Goal: Use online tool/utility: Utilize a website feature to perform a specific function

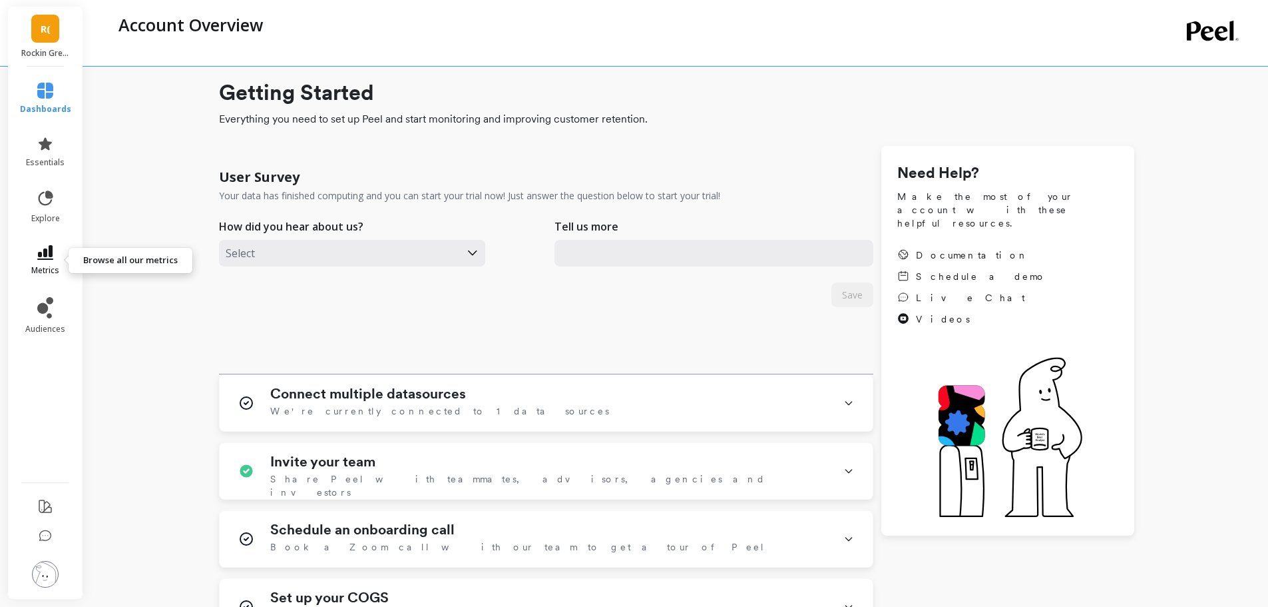
click at [48, 256] on icon at bounding box center [45, 252] width 16 height 15
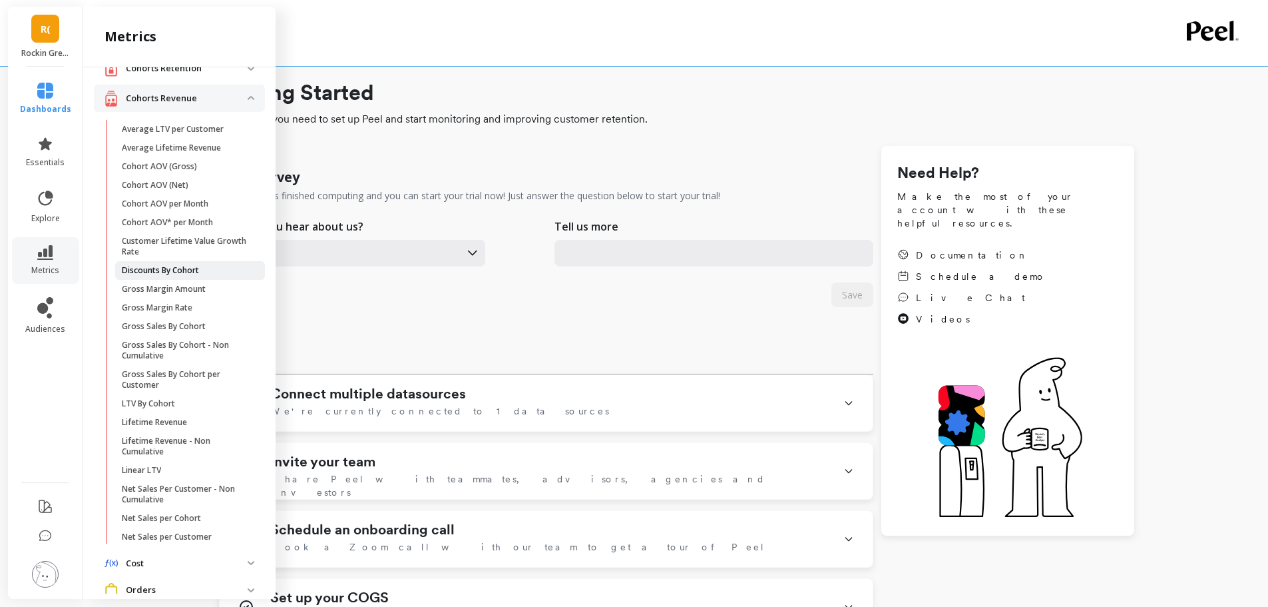
scroll to position [67, 0]
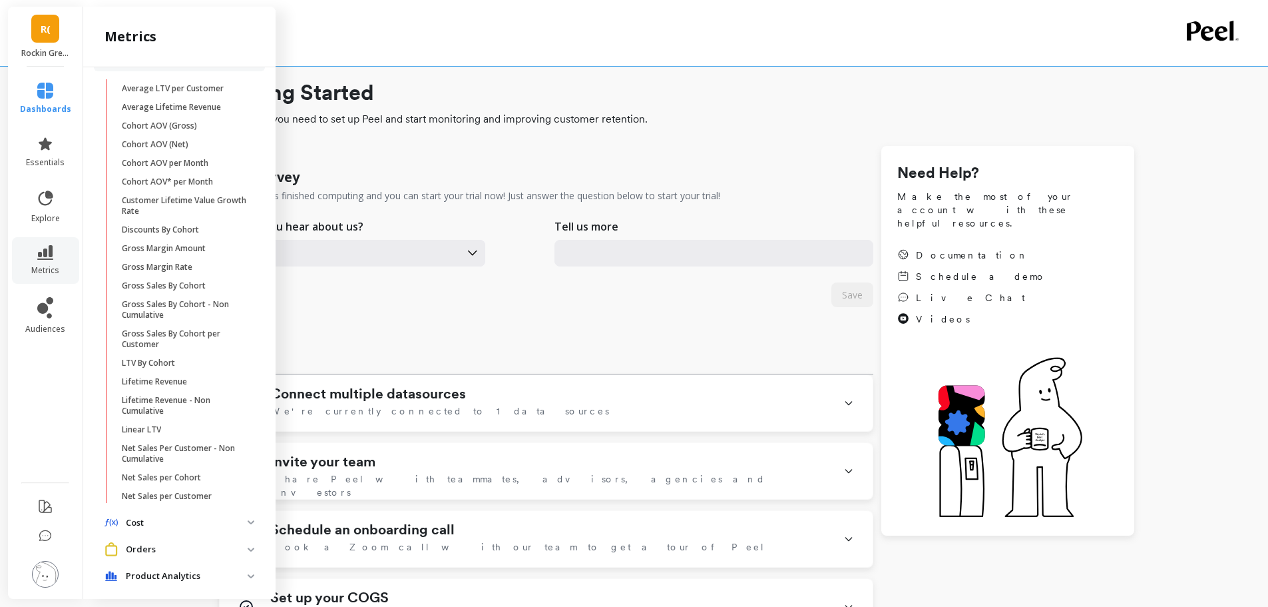
click at [190, 550] on p "Orders" at bounding box center [187, 549] width 122 height 13
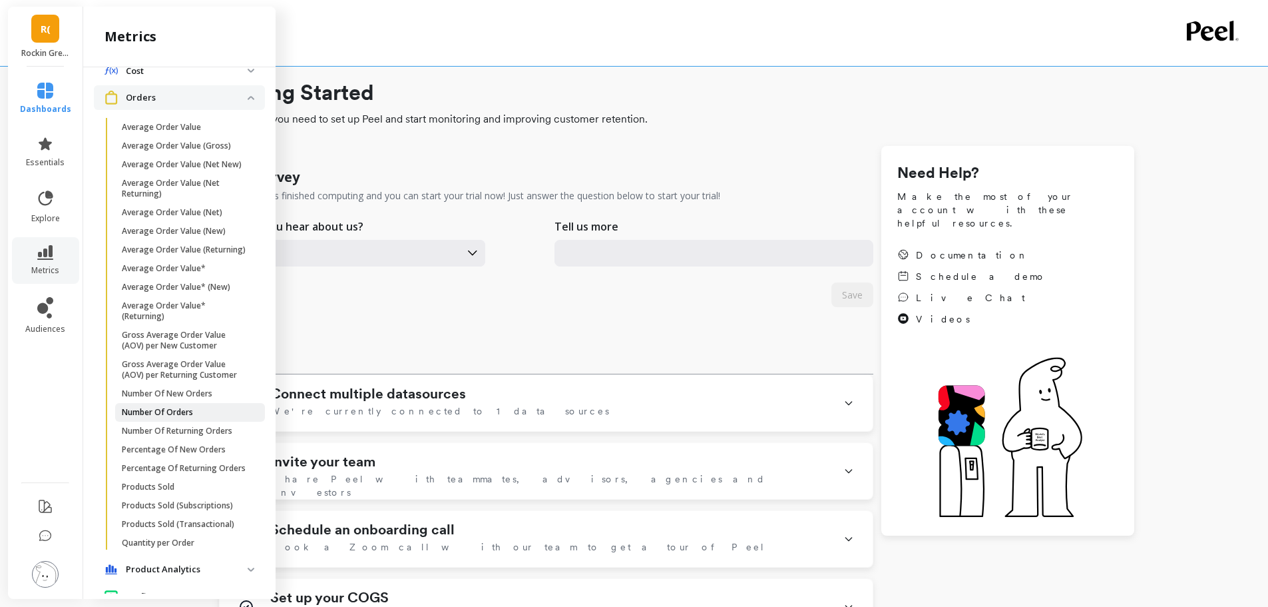
scroll to position [533, 0]
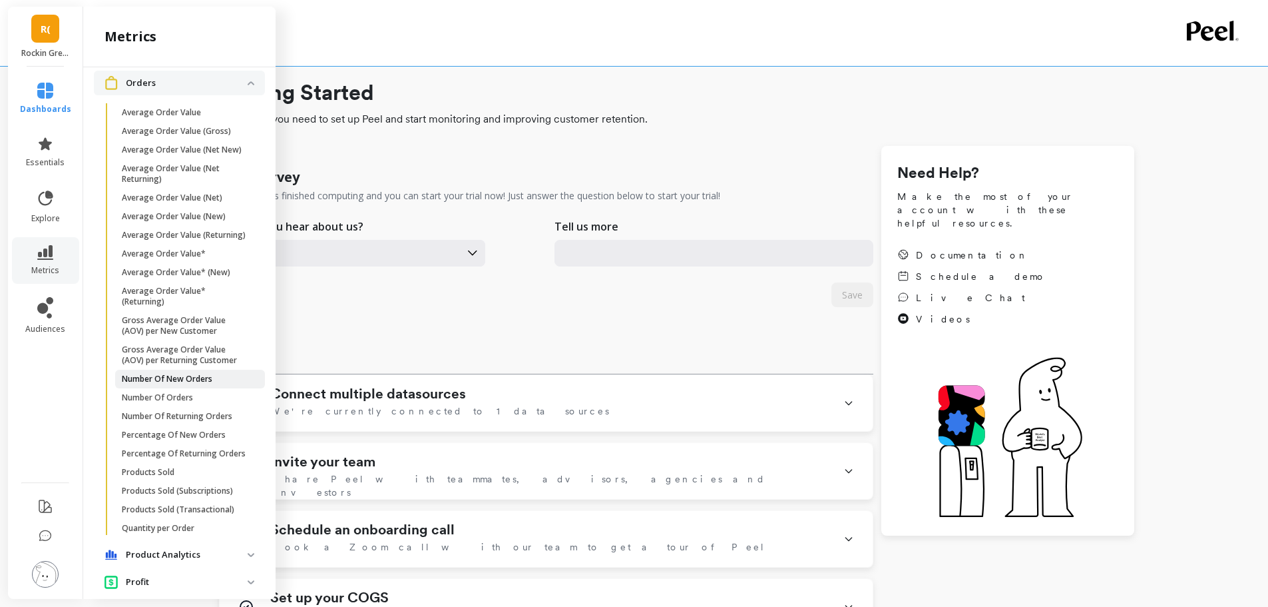
click at [196, 384] on p "Number Of New Orders" at bounding box center [167, 379] width 91 height 11
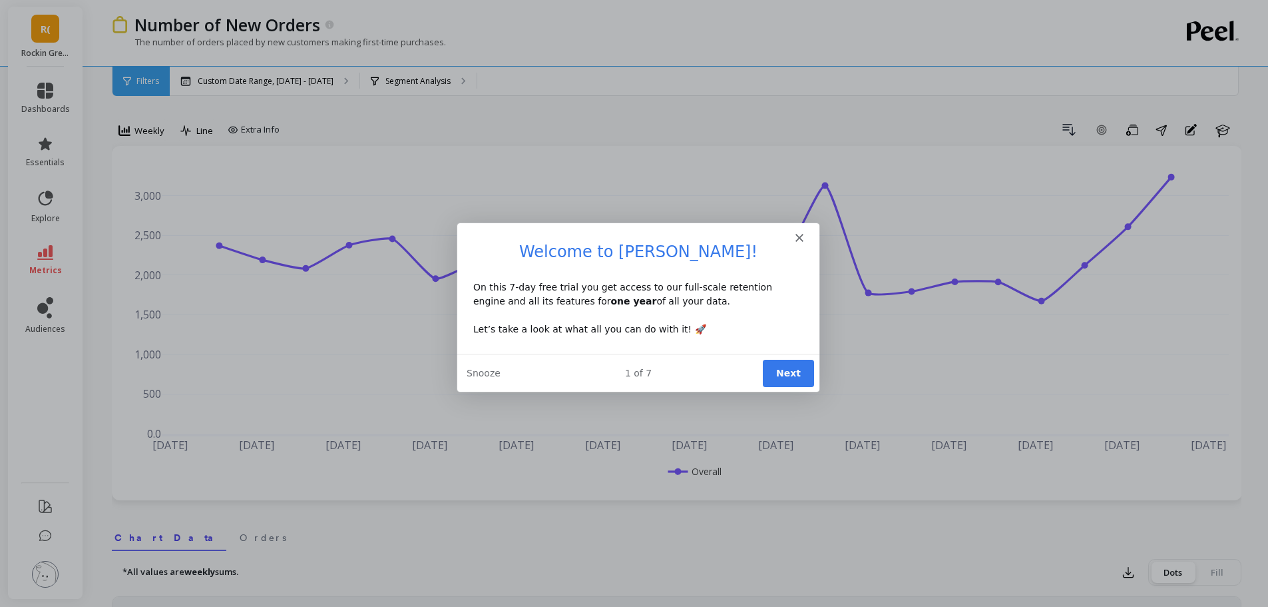
click at [796, 365] on button "Next" at bounding box center [787, 371] width 51 height 27
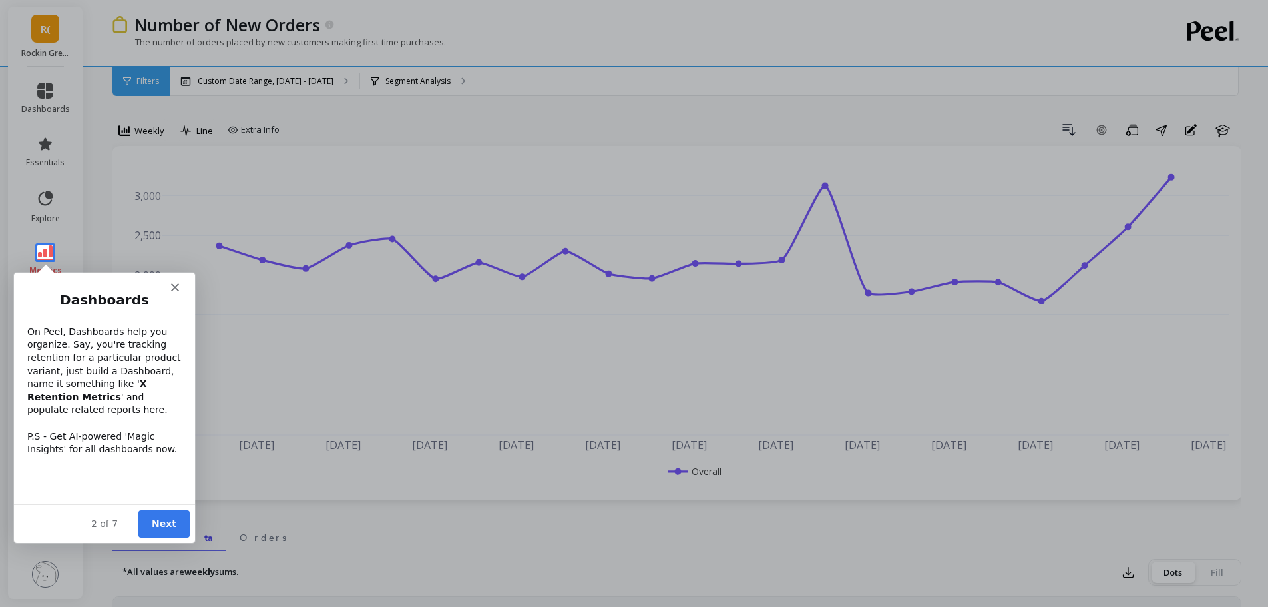
click at [149, 520] on button "Next" at bounding box center [163, 522] width 51 height 27
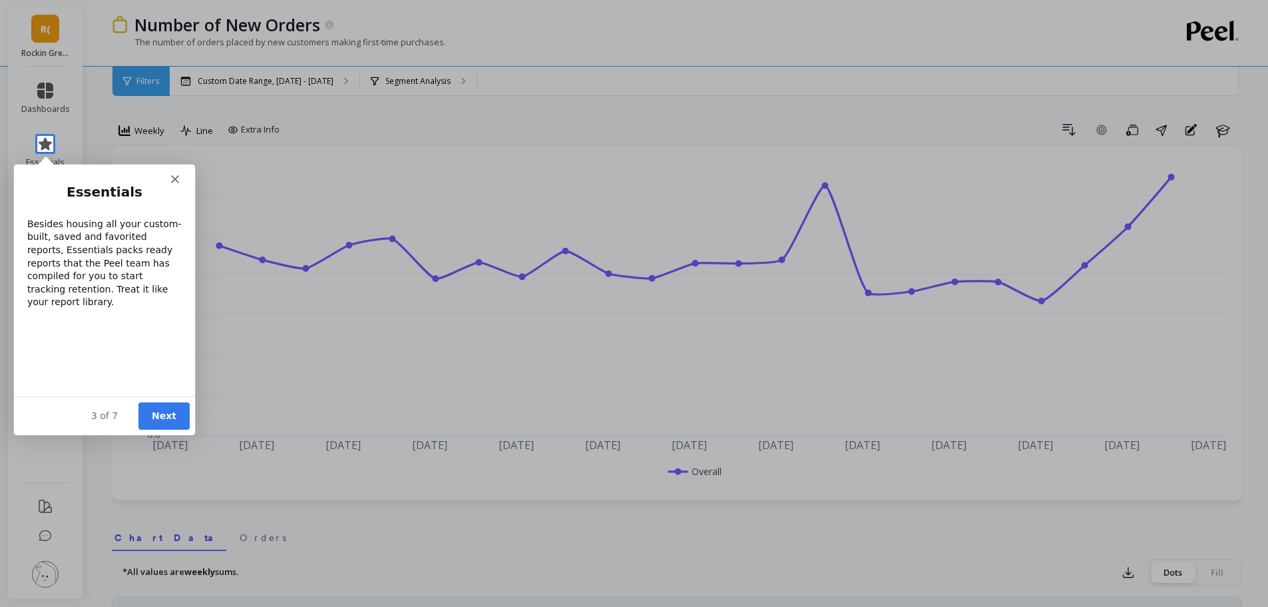
click at [164, 416] on button "Next" at bounding box center [163, 414] width 51 height 27
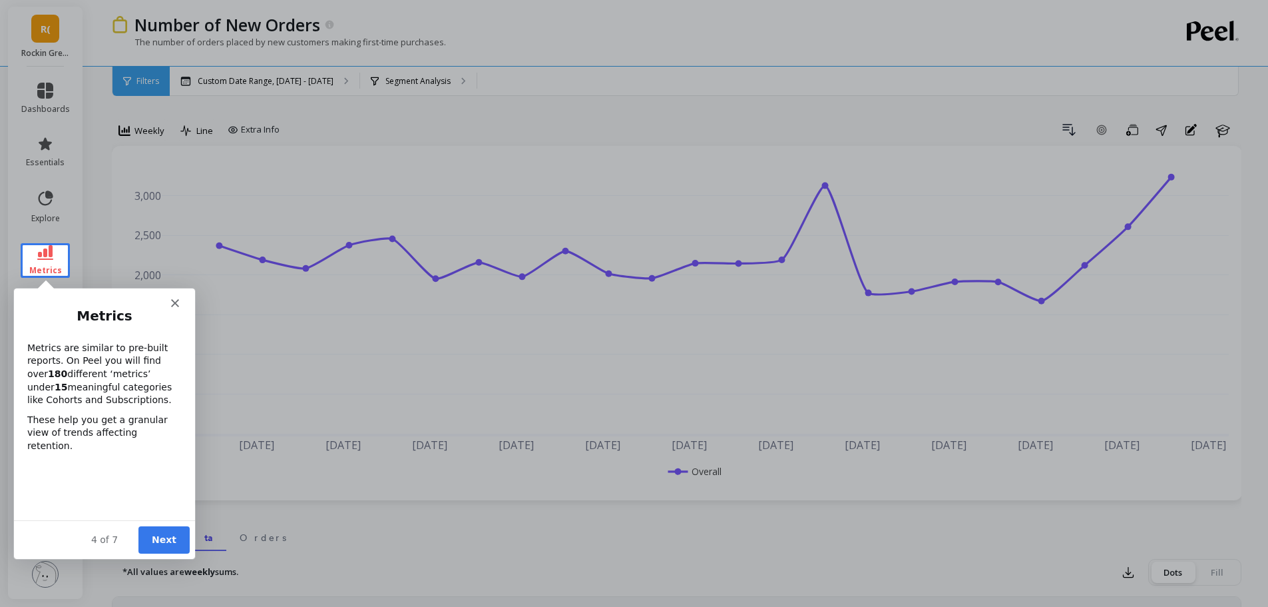
click at [162, 525] on div "4 of 7 Next" at bounding box center [103, 538] width 181 height 39
click at [168, 535] on button "Next" at bounding box center [163, 538] width 51 height 27
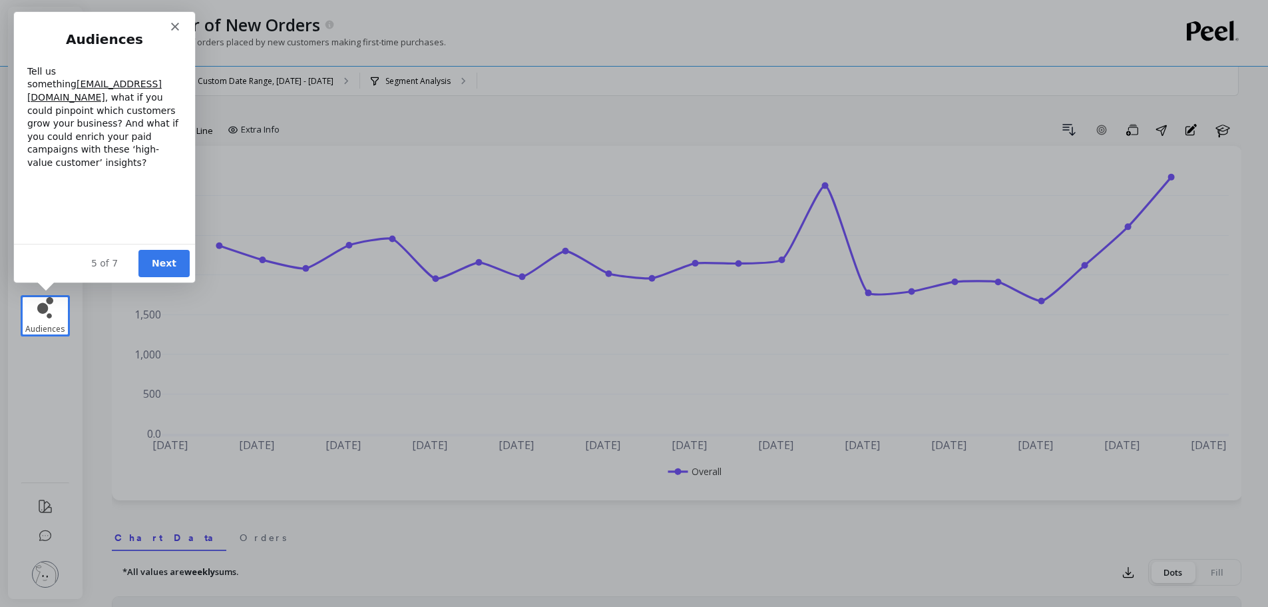
click at [161, 260] on button "Next" at bounding box center [163, 262] width 51 height 27
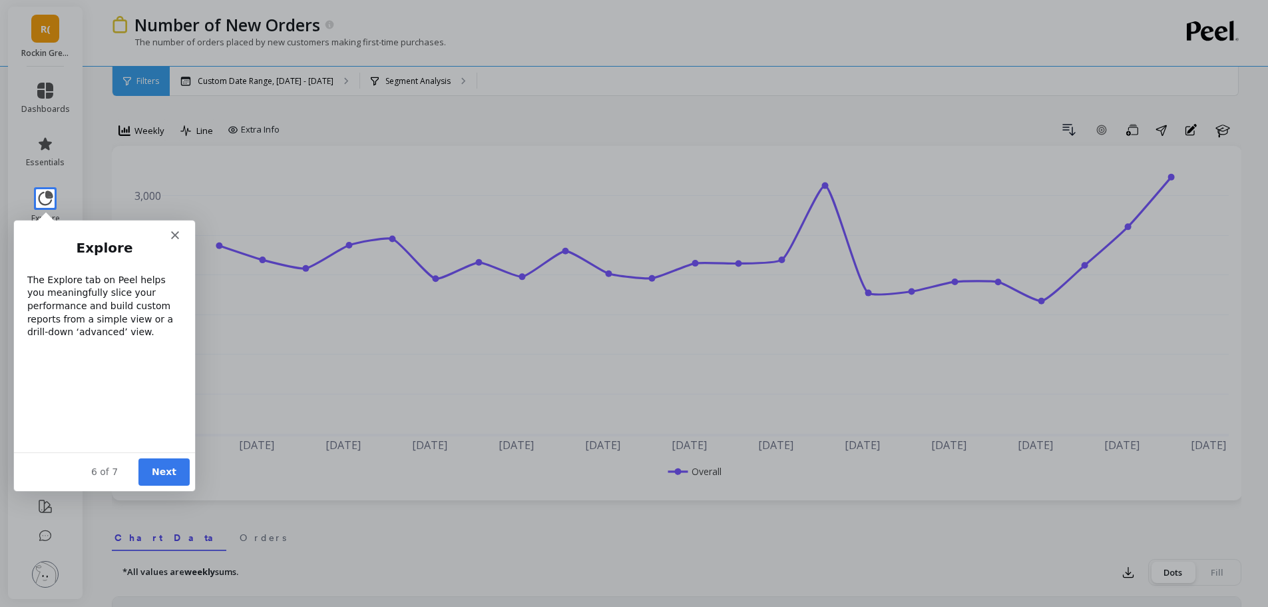
click at [158, 479] on button "Next" at bounding box center [163, 470] width 51 height 27
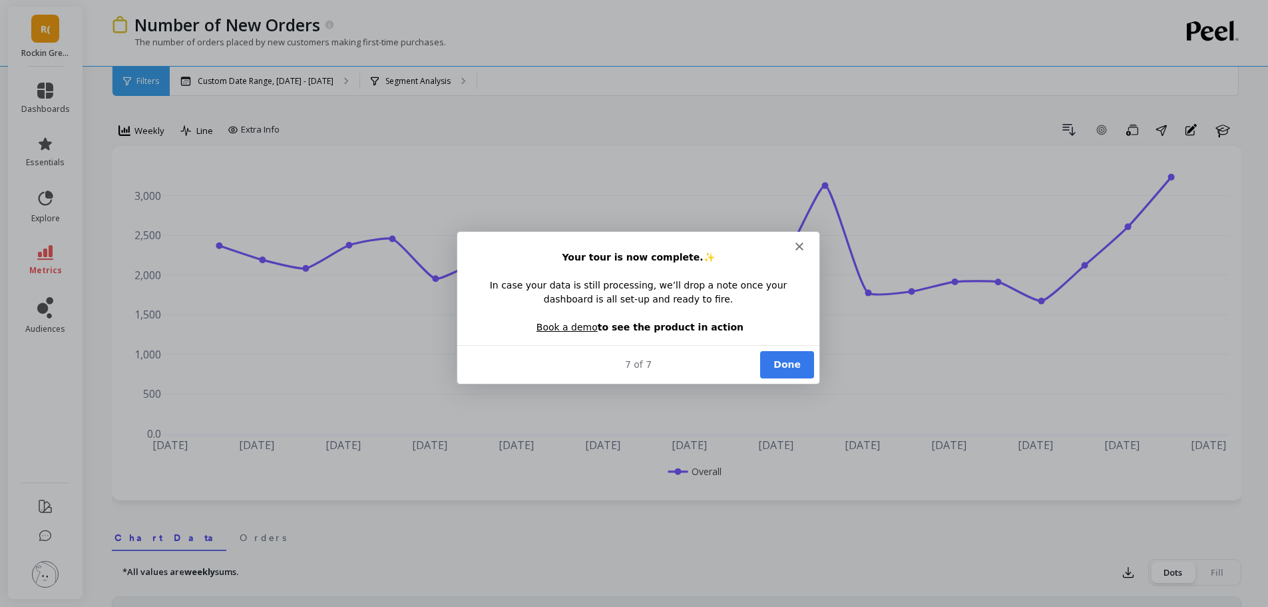
click at [808, 362] on button "Done" at bounding box center [786, 363] width 54 height 27
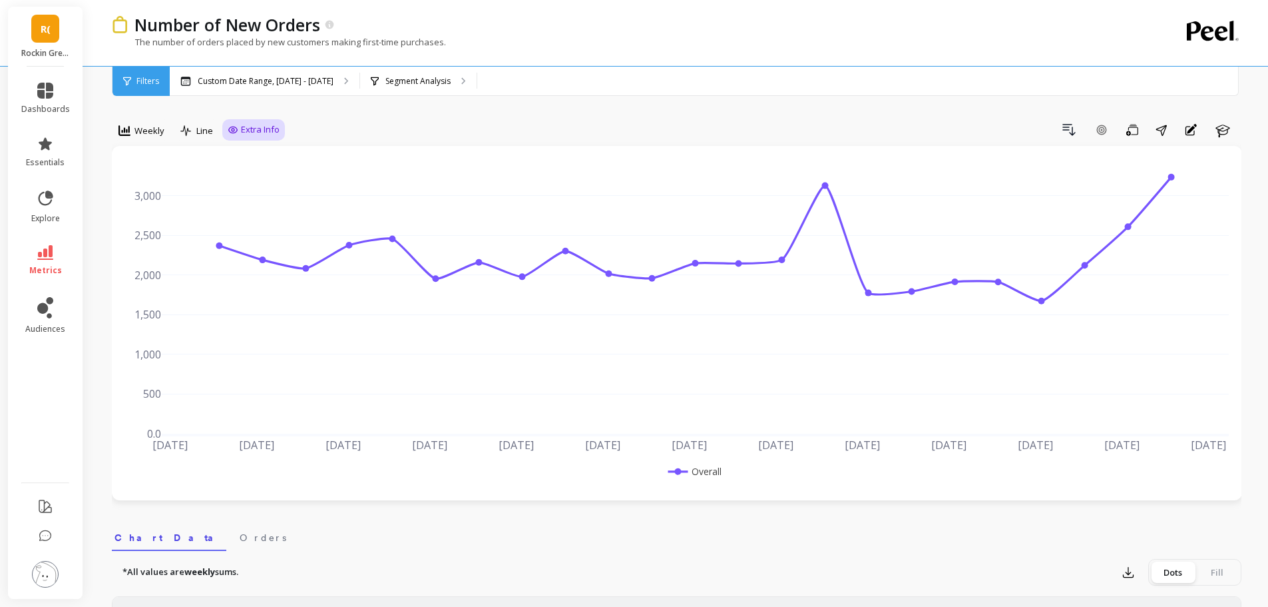
click at [259, 130] on span "Extra Info" at bounding box center [260, 129] width 39 height 13
click at [241, 206] on input "Values" at bounding box center [257, 207] width 47 height 13
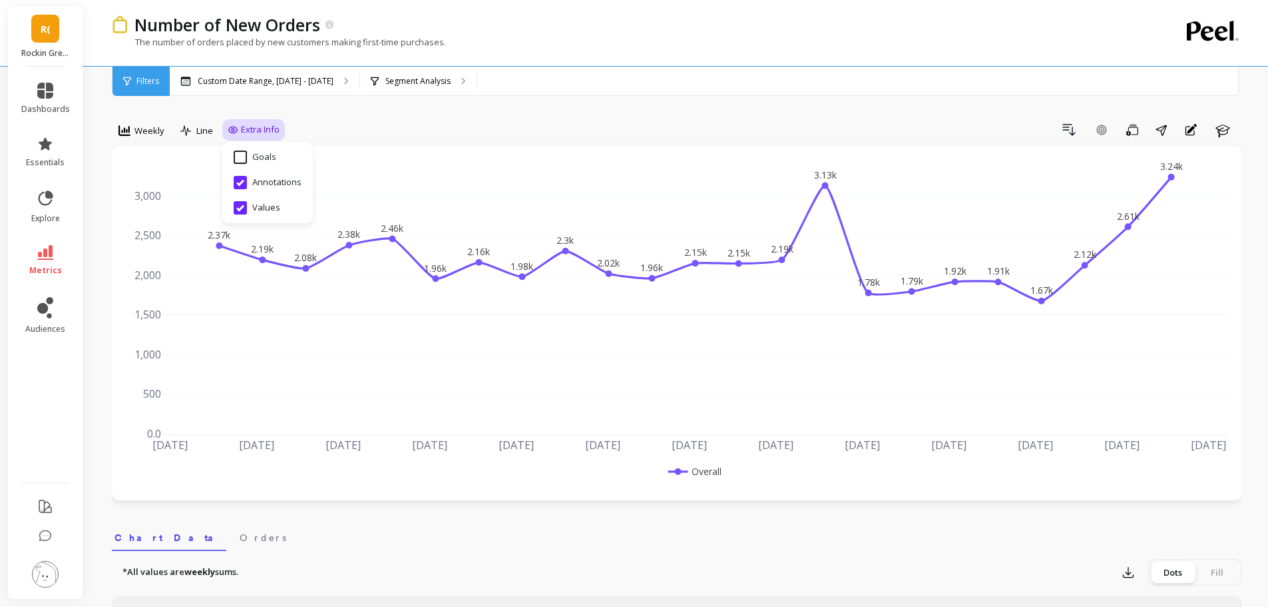
click at [241, 206] on input "Values" at bounding box center [257, 207] width 47 height 13
checkbox input "false"
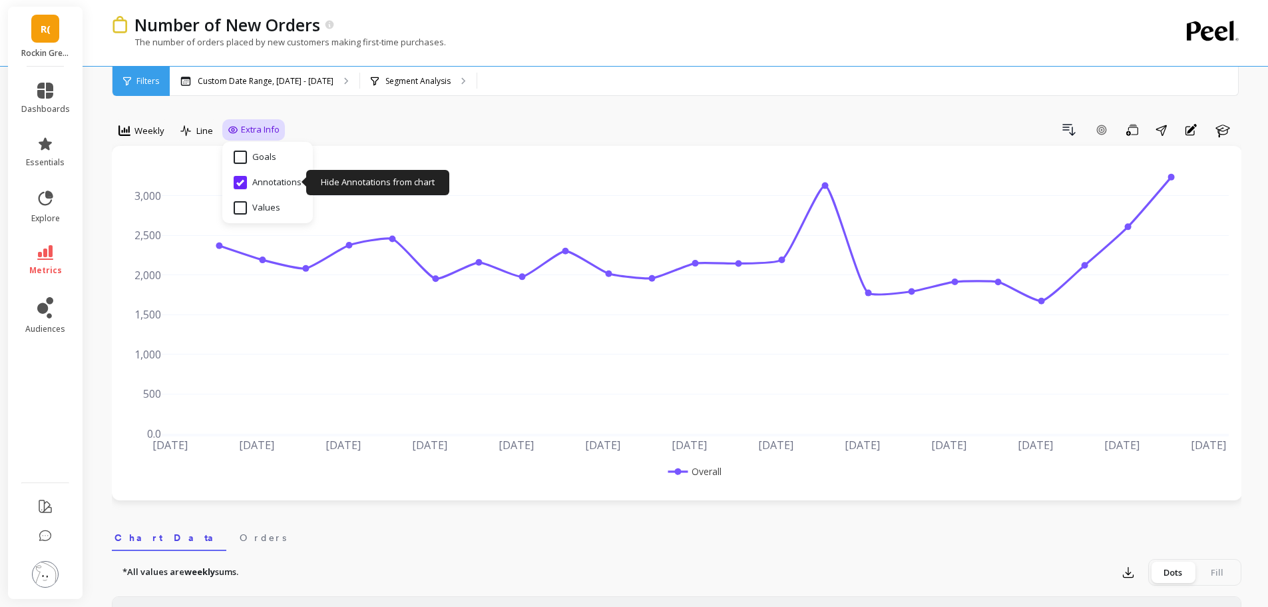
click at [241, 178] on input "Annotations" at bounding box center [268, 182] width 68 height 13
checkbox input "false"
click at [349, 130] on div "Drill Down Add Goal Save Share Annotations Learn" at bounding box center [763, 129] width 957 height 21
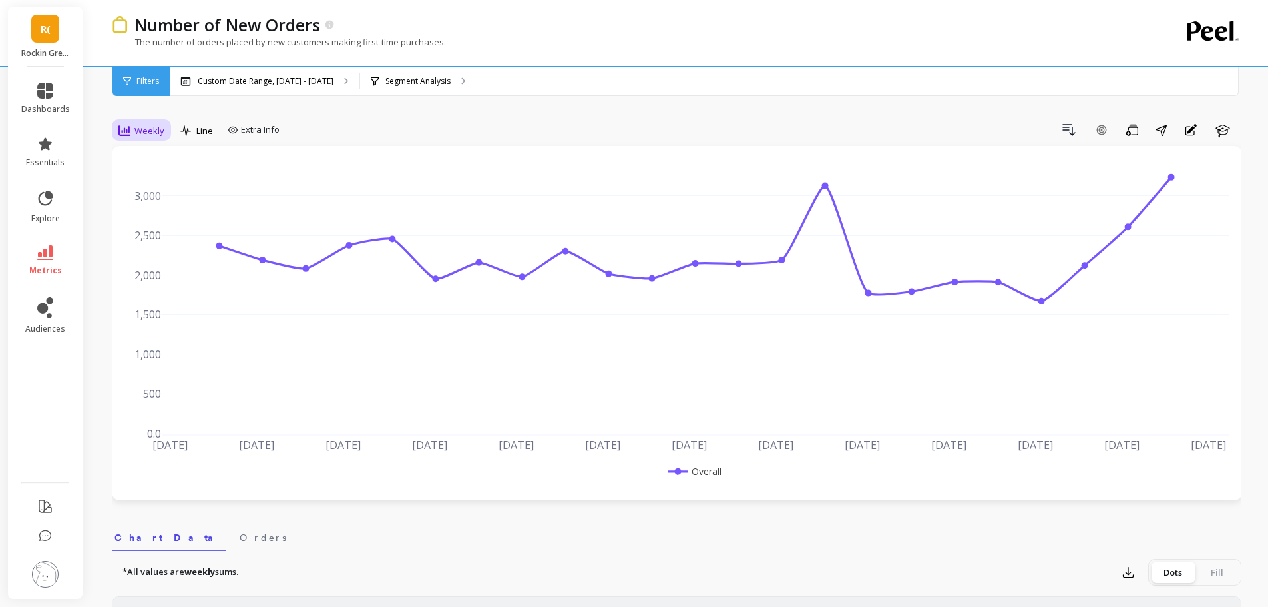
click at [160, 132] on span "Weekly" at bounding box center [149, 131] width 30 height 13
click at [390, 85] on p "Segment Analysis" at bounding box center [417, 81] width 65 height 11
click at [136, 122] on div "Weekly" at bounding box center [142, 130] width 54 height 23
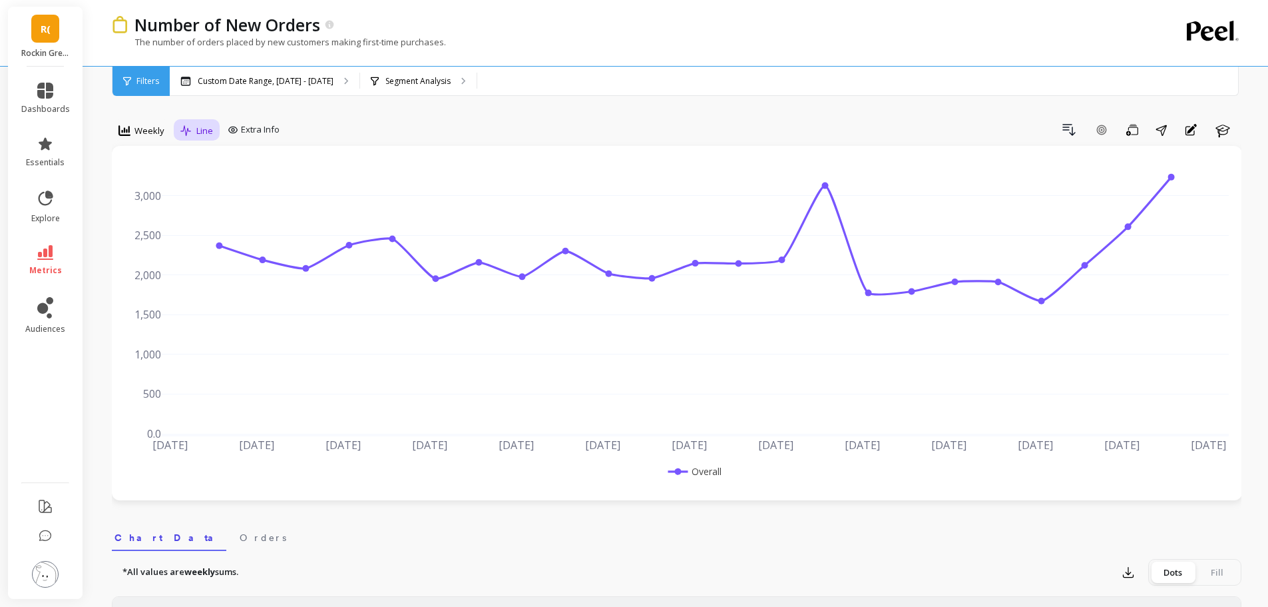
click at [205, 135] on span "Line" at bounding box center [204, 131] width 17 height 13
click at [200, 190] on div "Bar" at bounding box center [223, 186] width 76 height 13
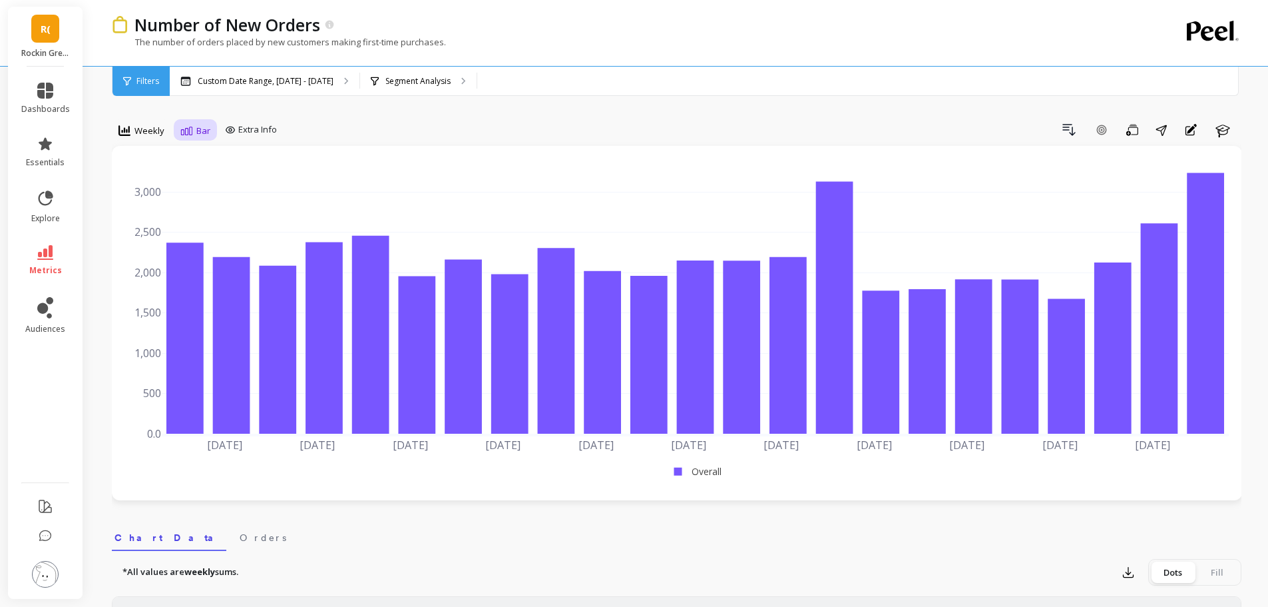
click at [187, 126] on icon at bounding box center [186, 130] width 12 height 9
click at [217, 162] on div "Line" at bounding box center [223, 160] width 76 height 13
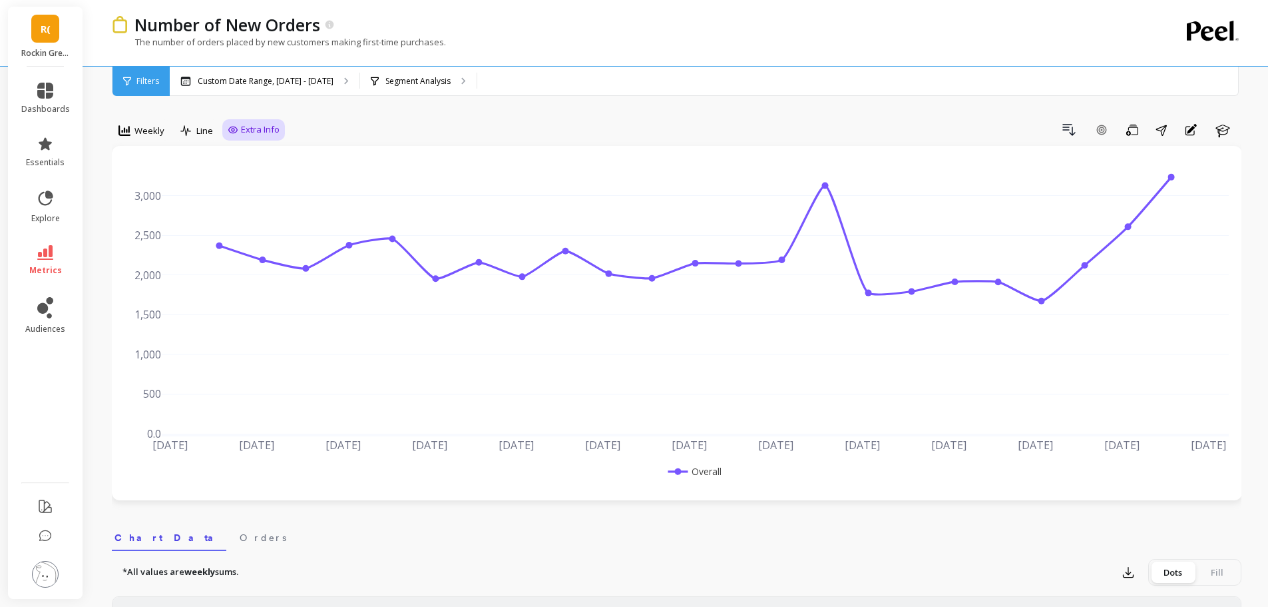
click at [256, 132] on span "Extra Info" at bounding box center [260, 129] width 39 height 13
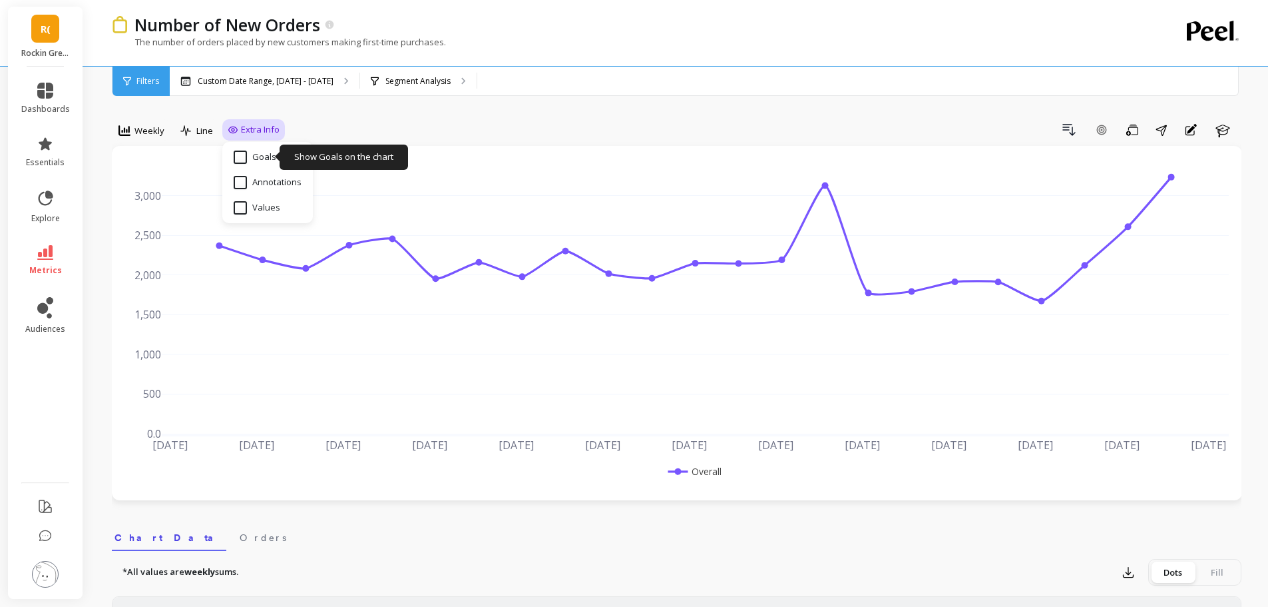
click at [256, 150] on input "Goals" at bounding box center [255, 156] width 43 height 13
checkbox input "false"
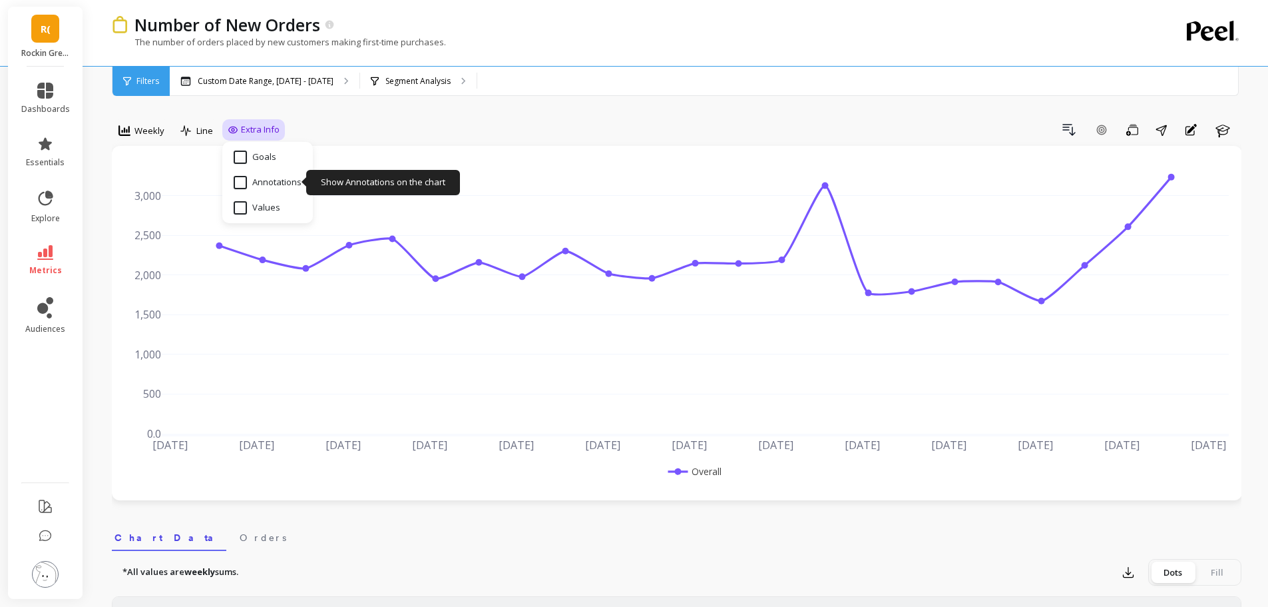
click at [252, 182] on input "Annotations" at bounding box center [268, 182] width 68 height 13
click at [251, 180] on input "Annotations" at bounding box center [268, 182] width 68 height 13
checkbox input "false"
click at [236, 208] on input "Values" at bounding box center [257, 207] width 47 height 13
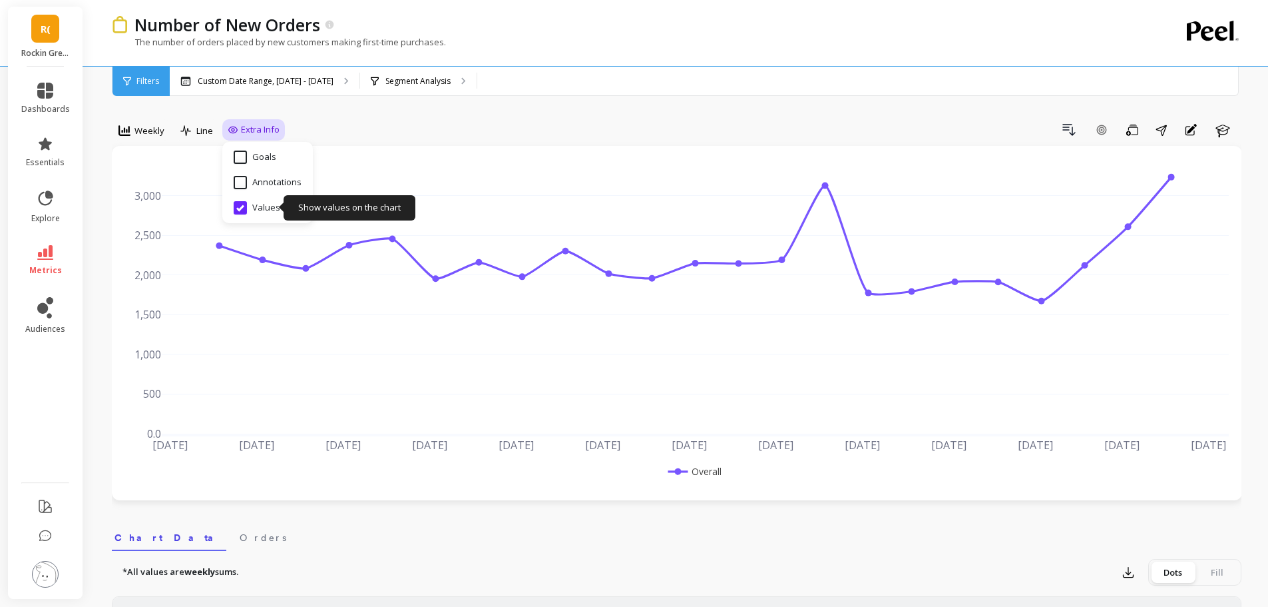
checkbox input "true"
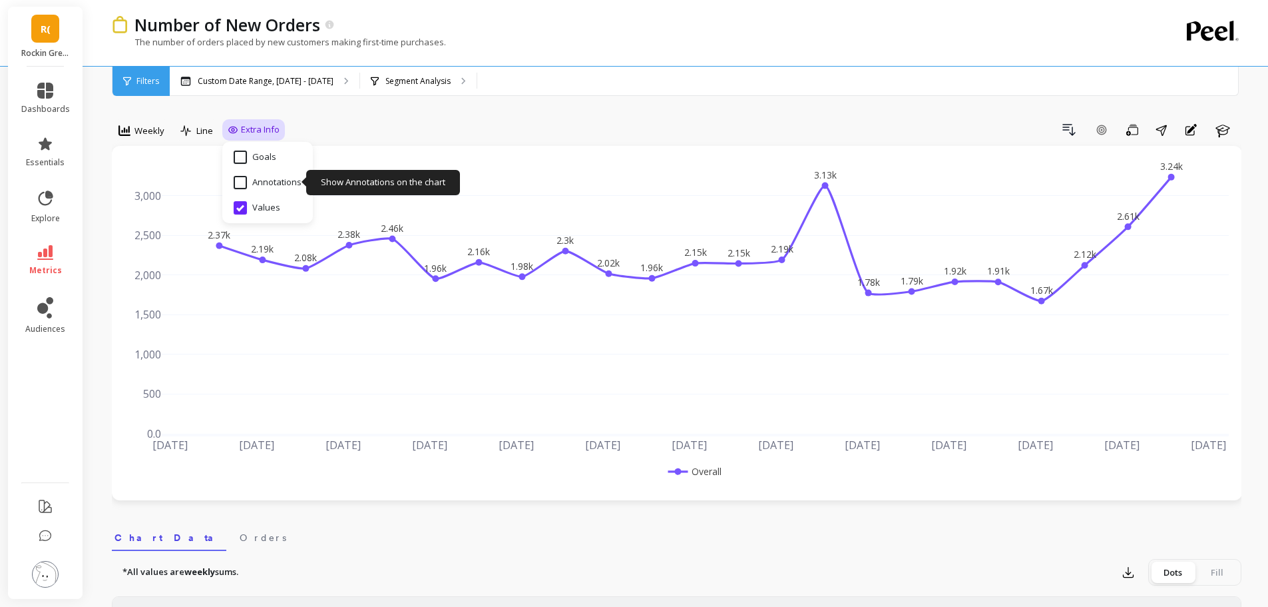
drag, startPoint x: 242, startPoint y: 176, endPoint x: 242, endPoint y: 184, distance: 7.3
click at [242, 177] on input "Annotations" at bounding box center [268, 182] width 68 height 13
click at [241, 185] on input "Annotations" at bounding box center [268, 182] width 68 height 13
checkbox input "false"
click at [241, 206] on input "Values" at bounding box center [257, 207] width 47 height 13
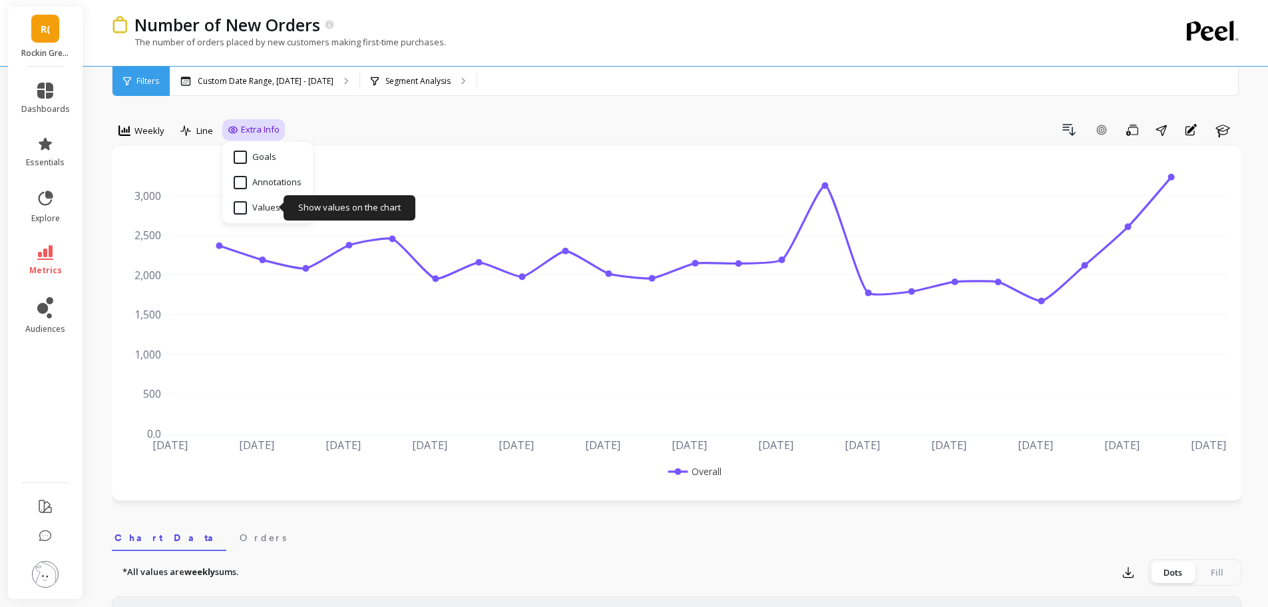
click at [234, 209] on input "Values" at bounding box center [257, 207] width 47 height 13
checkbox input "true"
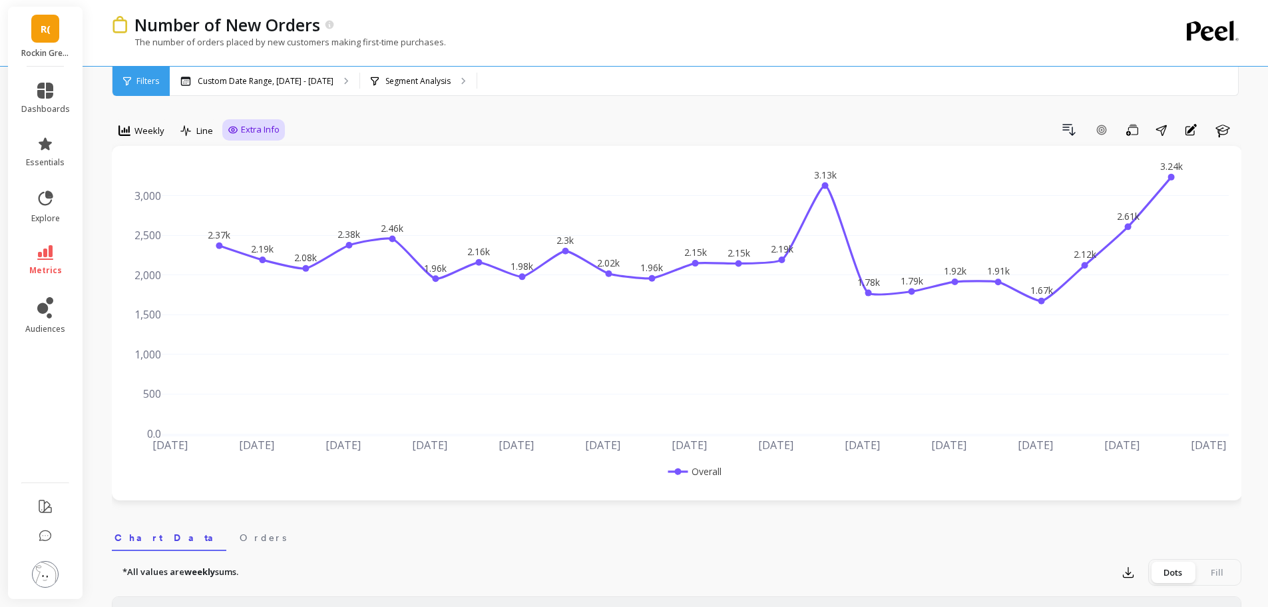
click at [41, 151] on icon at bounding box center [45, 144] width 16 height 16
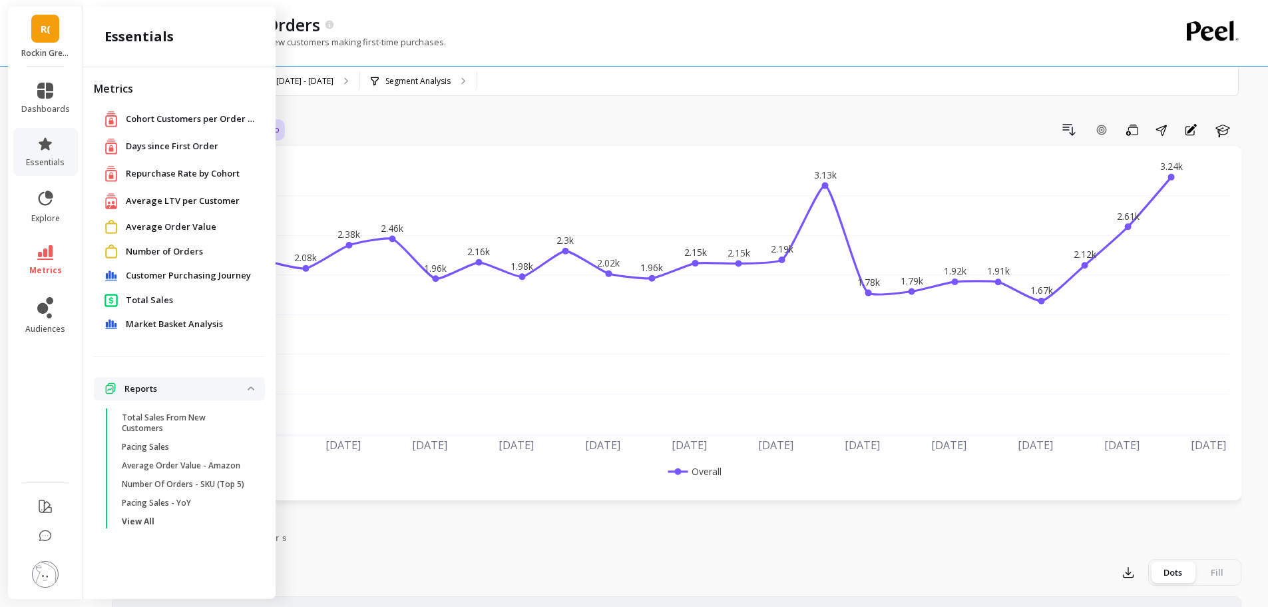
click at [155, 250] on span "Number of Orders" at bounding box center [164, 251] width 77 height 13
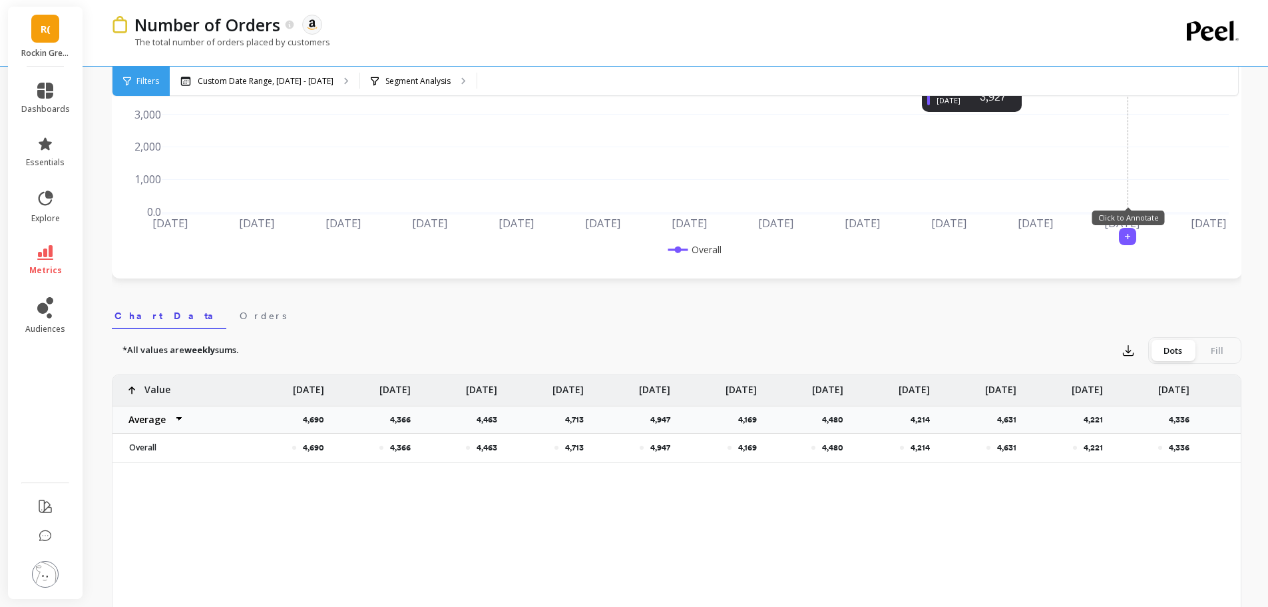
scroll to position [399, 0]
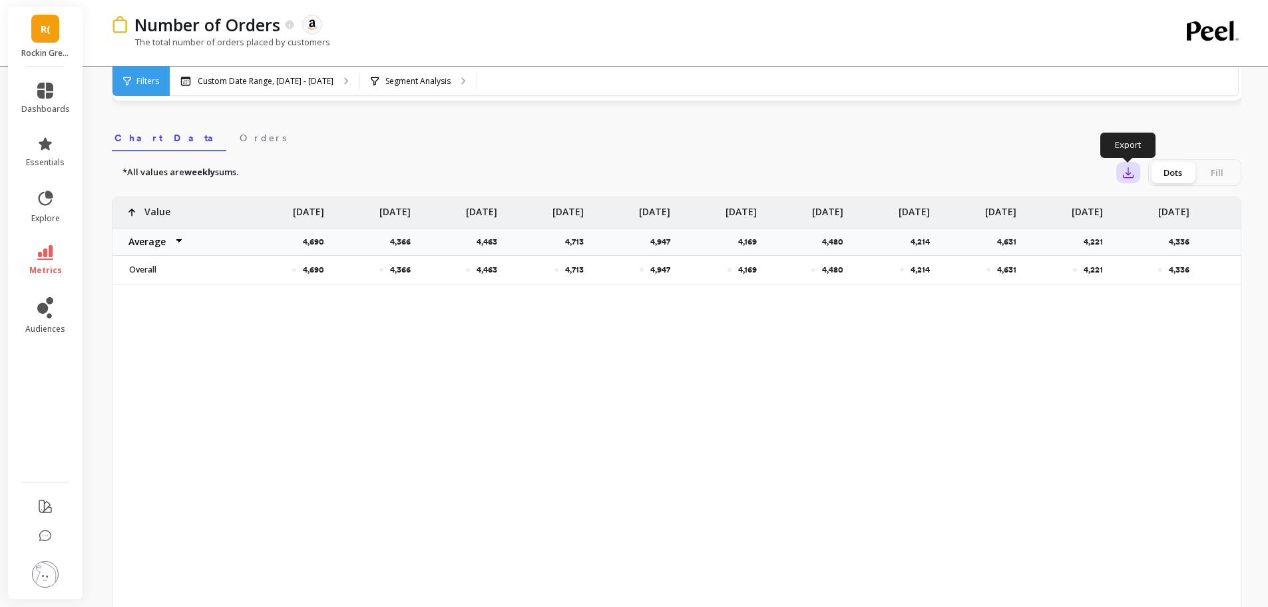
click at [1127, 176] on icon "button" at bounding box center [1128, 172] width 13 height 13
click at [1168, 257] on span "Google Sheets" at bounding box center [1175, 257] width 62 height 13
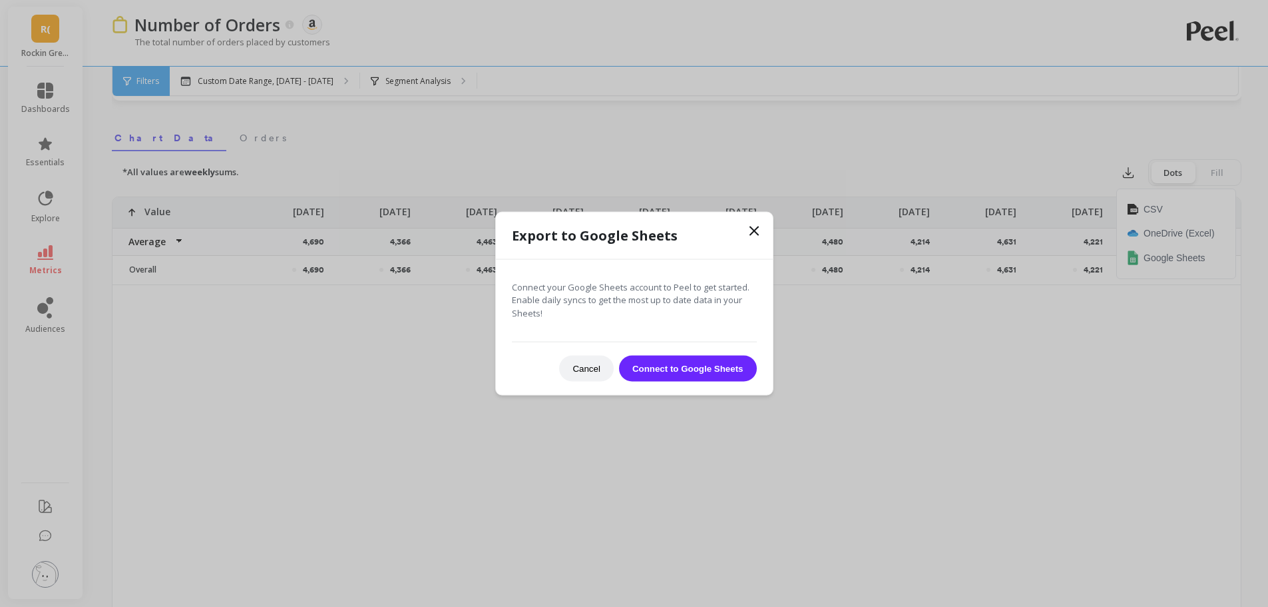
click at [692, 361] on button "Connect to Google Sheets" at bounding box center [688, 369] width 138 height 26
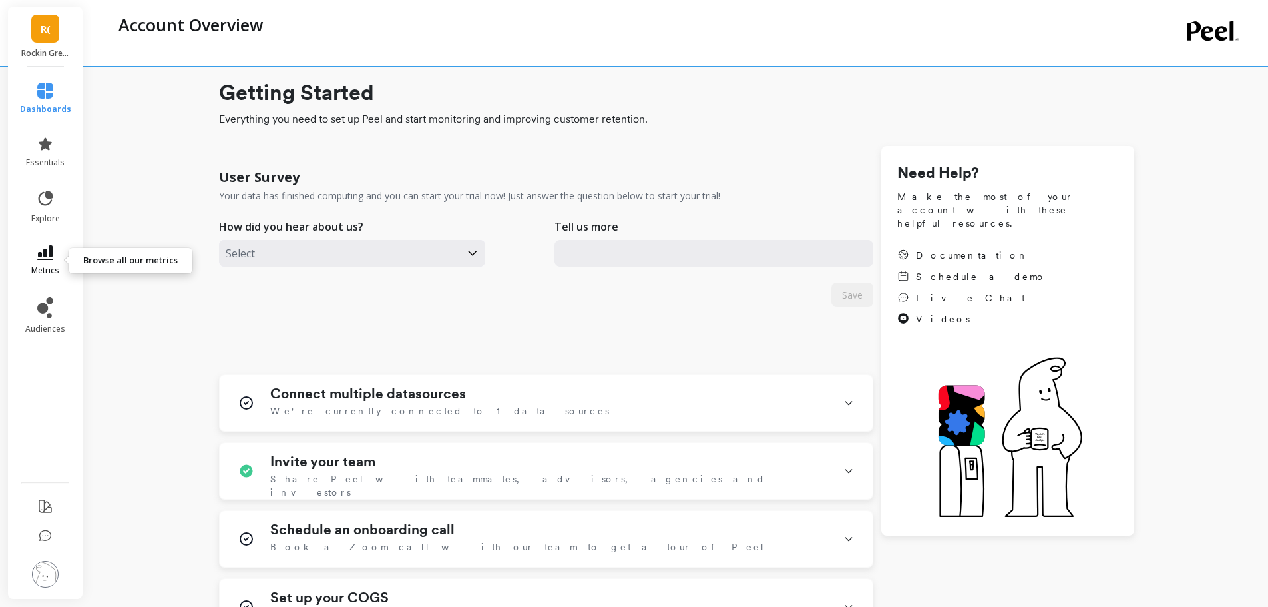
click at [47, 262] on link "metrics" at bounding box center [45, 260] width 51 height 31
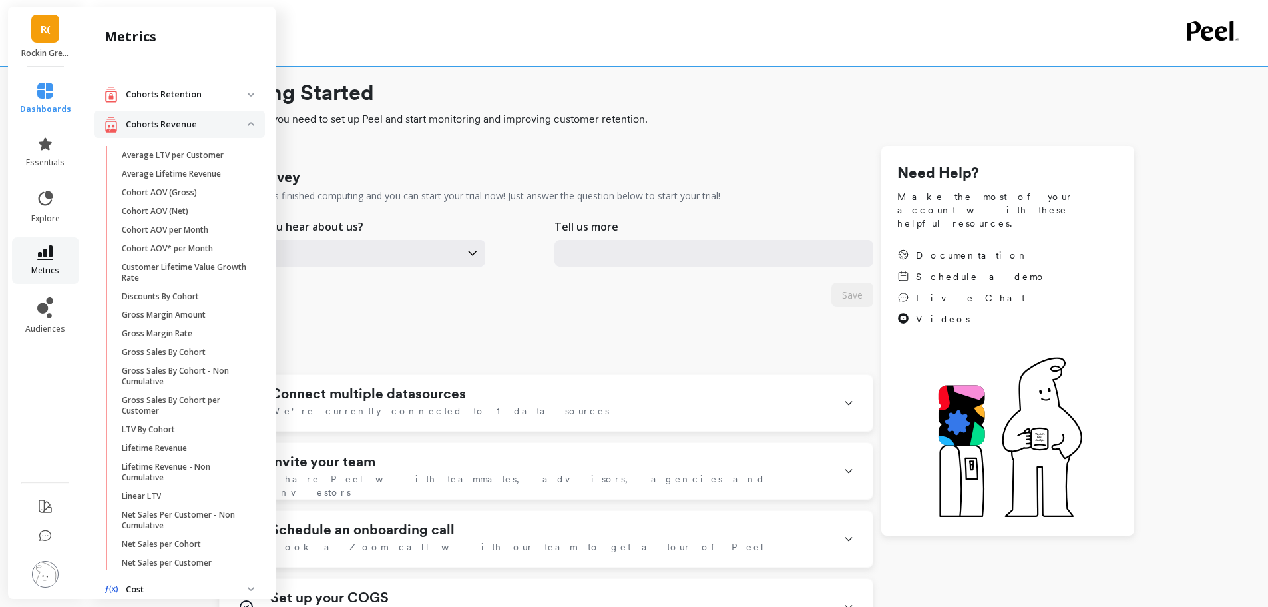
scroll to position [533, 0]
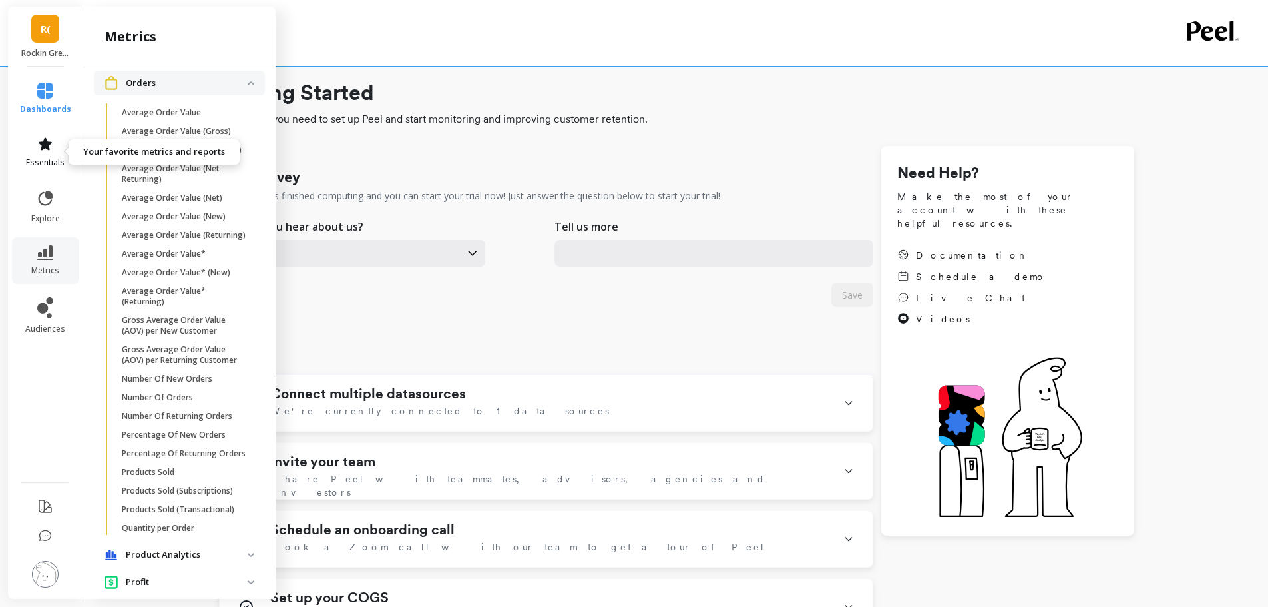
click at [44, 138] on icon at bounding box center [45, 144] width 16 height 16
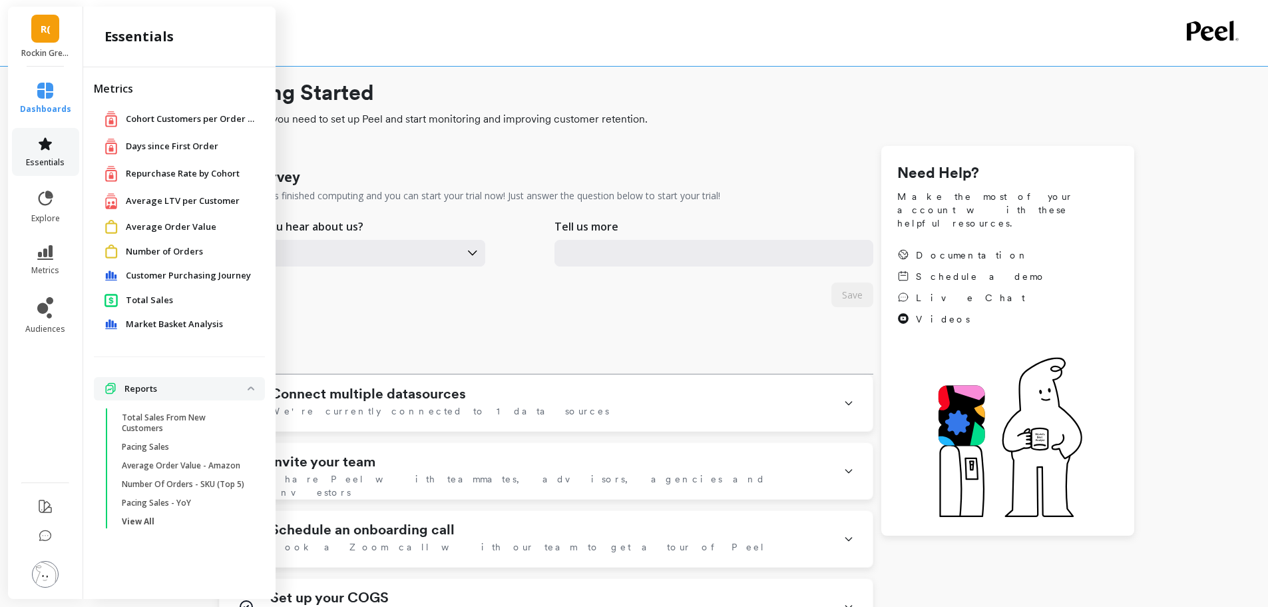
scroll to position [0, 0]
click at [51, 206] on icon at bounding box center [45, 198] width 19 height 19
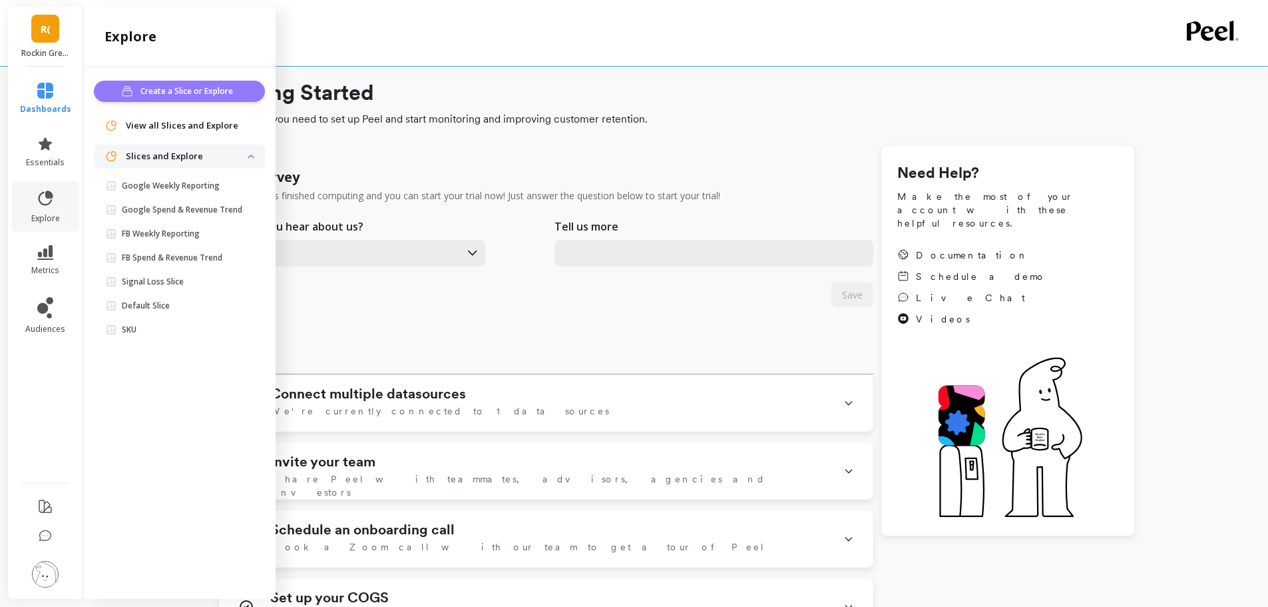
click at [160, 94] on span "Create a Slice or Explore" at bounding box center [188, 91] width 97 height 13
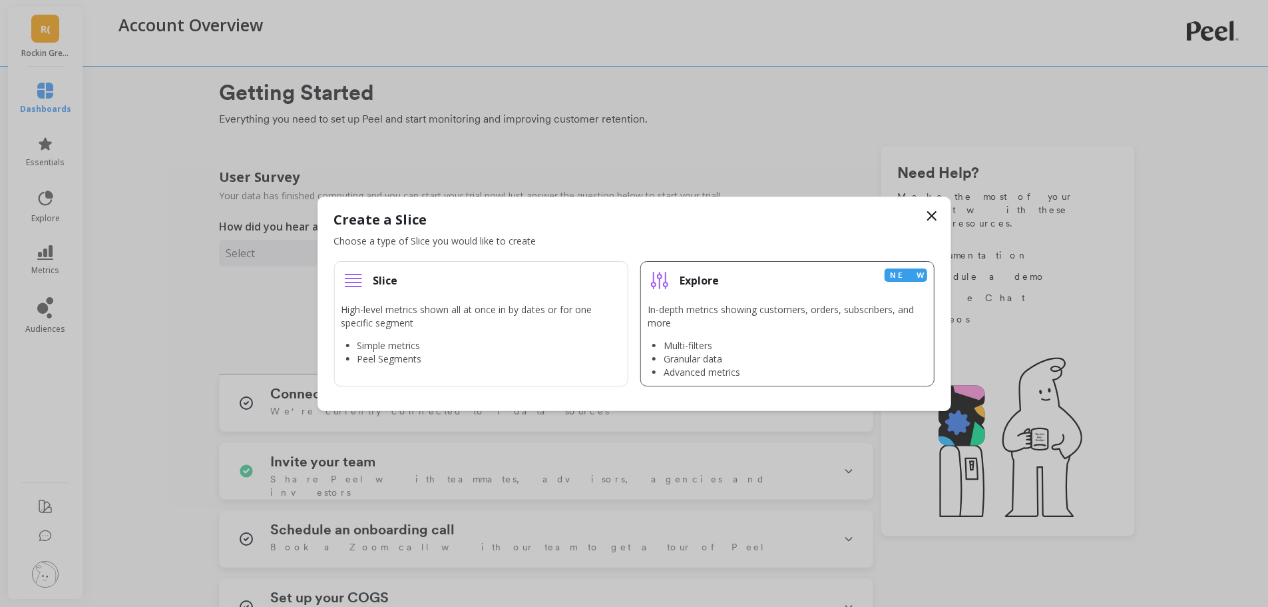
click at [746, 334] on div "In-depth metrics showing customers, orders, subscribers, and more Multi-filters…" at bounding box center [788, 341] width 280 height 76
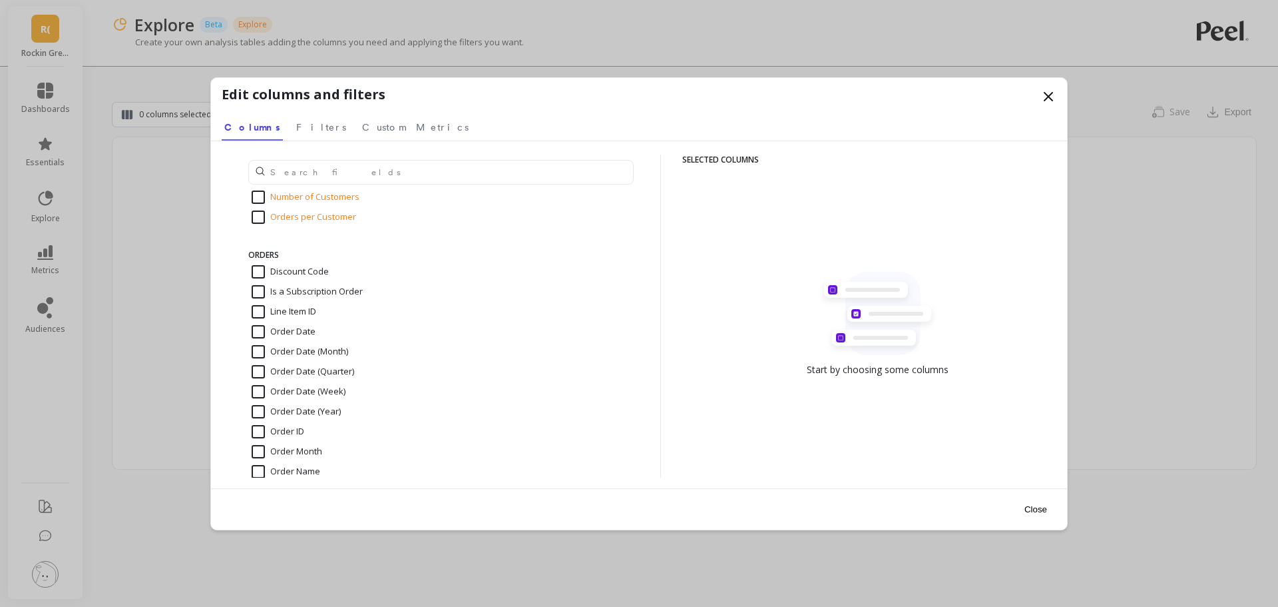
scroll to position [799, 0]
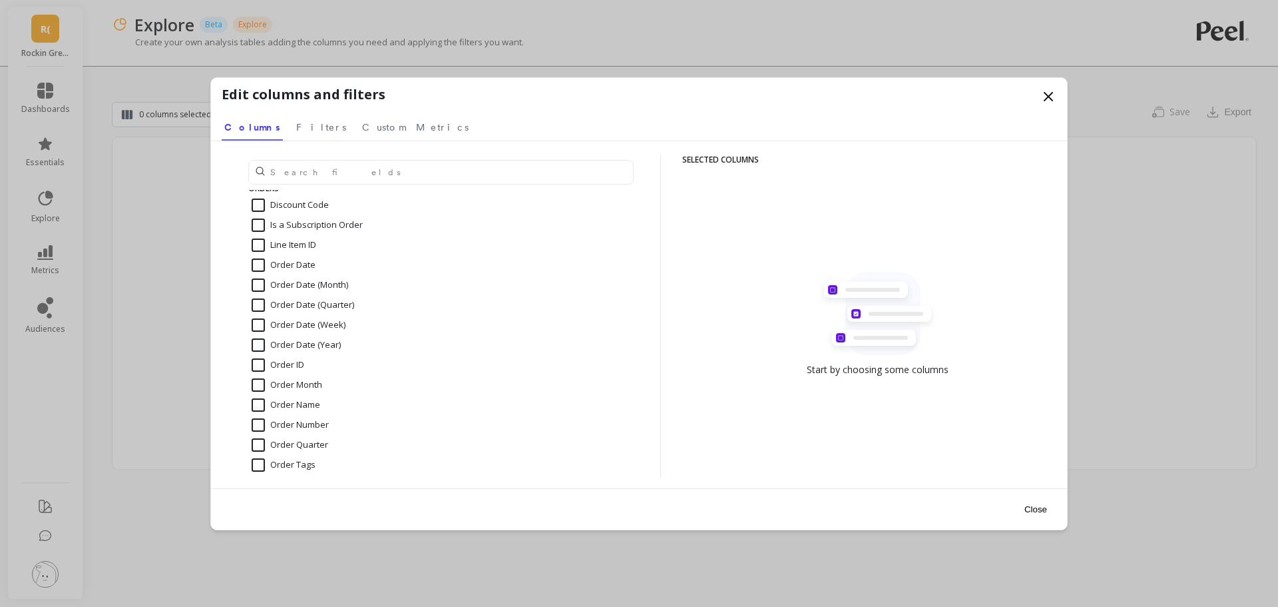
click at [312, 284] on input "Order Date (Month)" at bounding box center [300, 284] width 97 height 13
checkbox input "true"
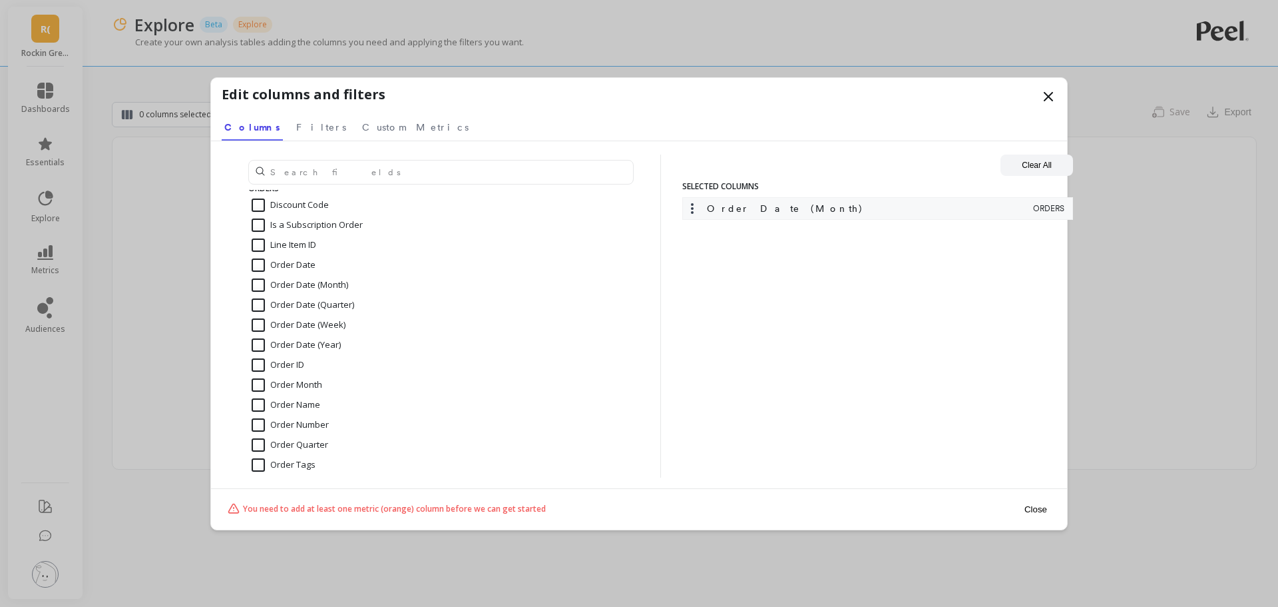
click at [323, 322] on input "Order Date (Week)" at bounding box center [299, 324] width 94 height 13
click at [278, 326] on input "Order Date (Week)" at bounding box center [299, 324] width 94 height 13
checkbox input "false"
click at [268, 288] on input "Order Date (Month)" at bounding box center [300, 284] width 97 height 13
checkbox input "false"
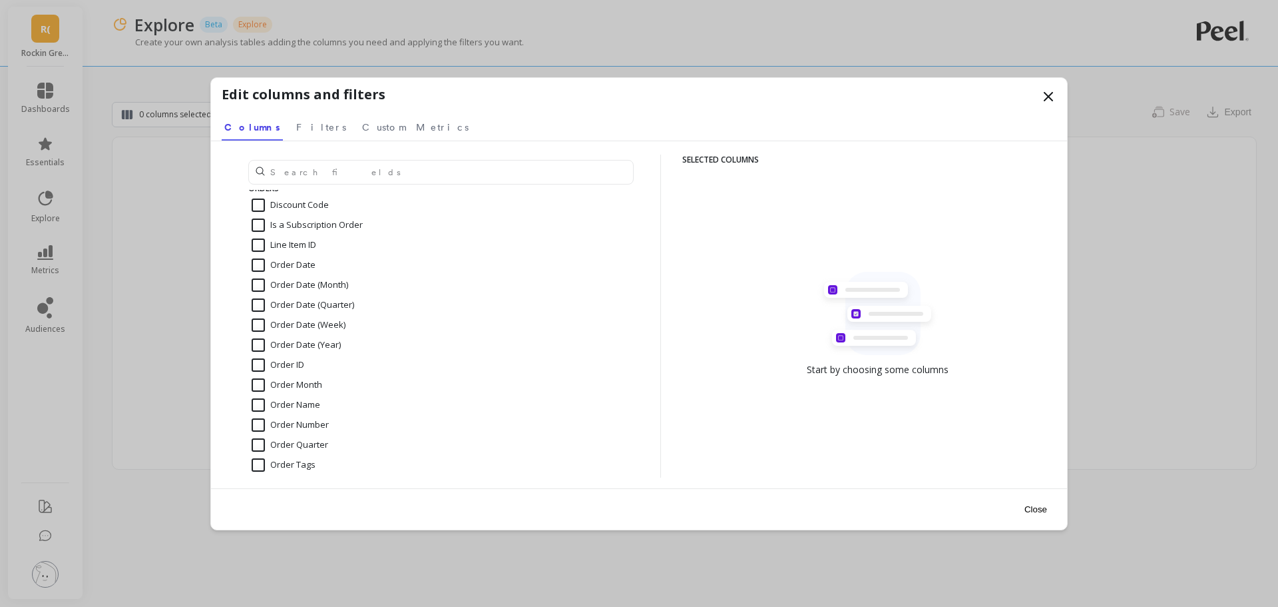
click at [278, 346] on input "Order Date (Year)" at bounding box center [296, 344] width 89 height 13
checkbox input "true"
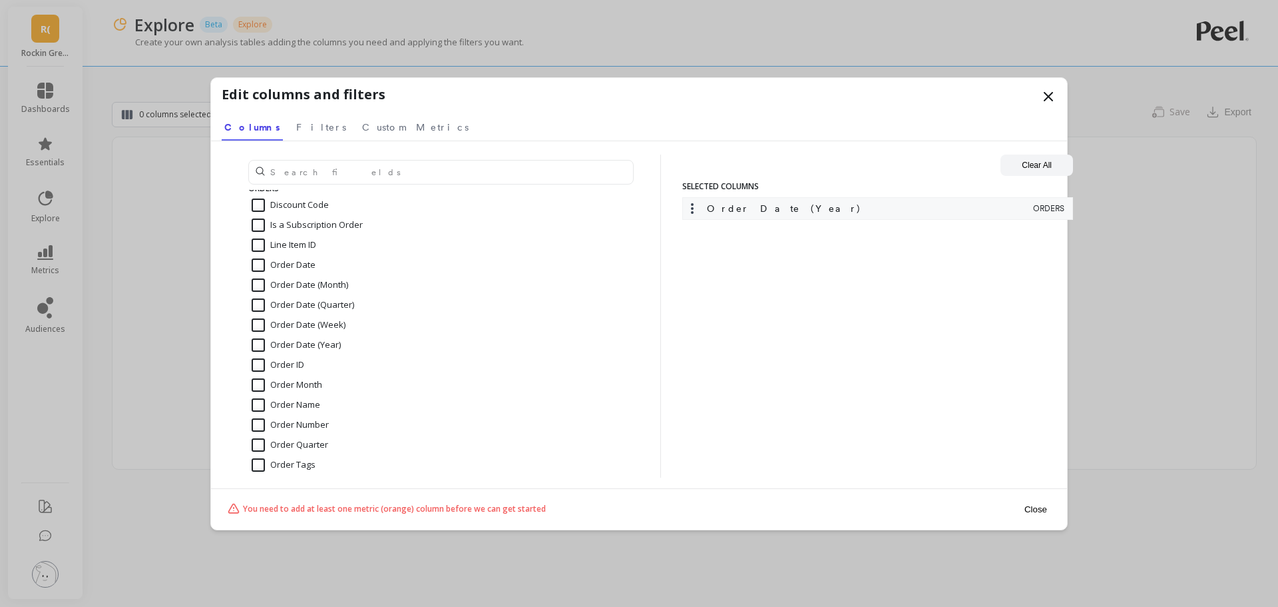
click at [286, 282] on input "Order Date (Month)" at bounding box center [300, 284] width 97 height 13
checkbox input "true"
click at [292, 324] on input "Order Date (Week)" at bounding box center [299, 324] width 94 height 13
checkbox input "true"
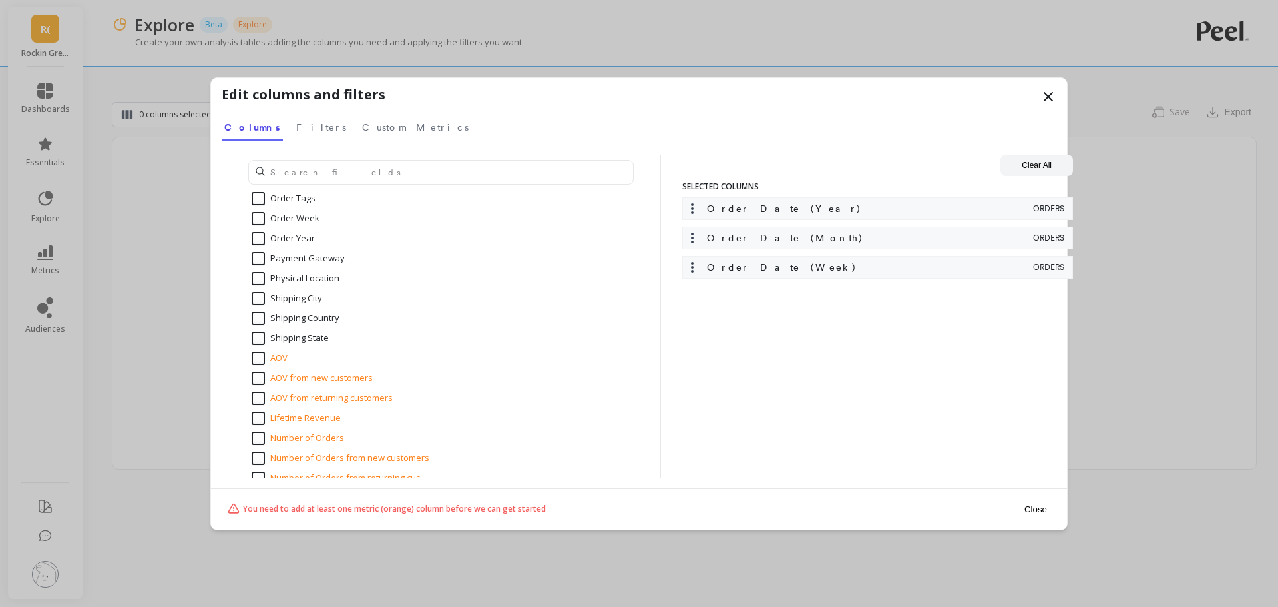
scroll to position [1132, 0]
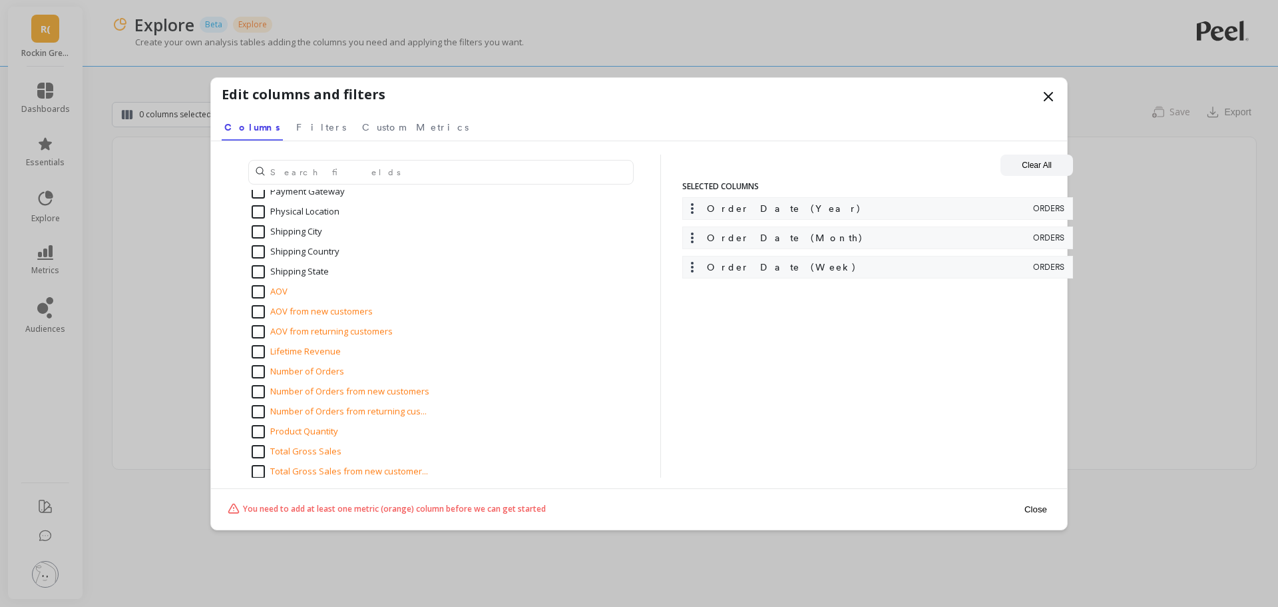
click at [320, 390] on input "Number of Orders from new customers" at bounding box center [341, 391] width 178 height 13
checkbox input "true"
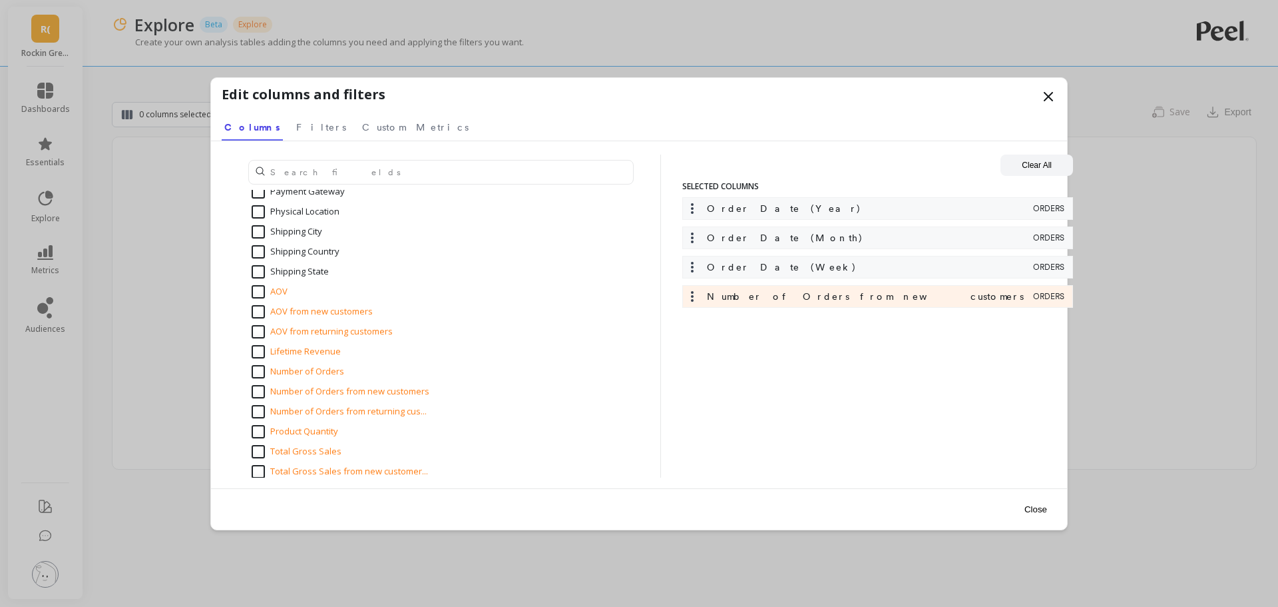
click at [320, 409] on input "Number of Orders from returning cus..." at bounding box center [339, 411] width 175 height 13
checkbox input "true"
click at [321, 371] on input "Number of Orders" at bounding box center [298, 371] width 93 height 13
checkbox input "true"
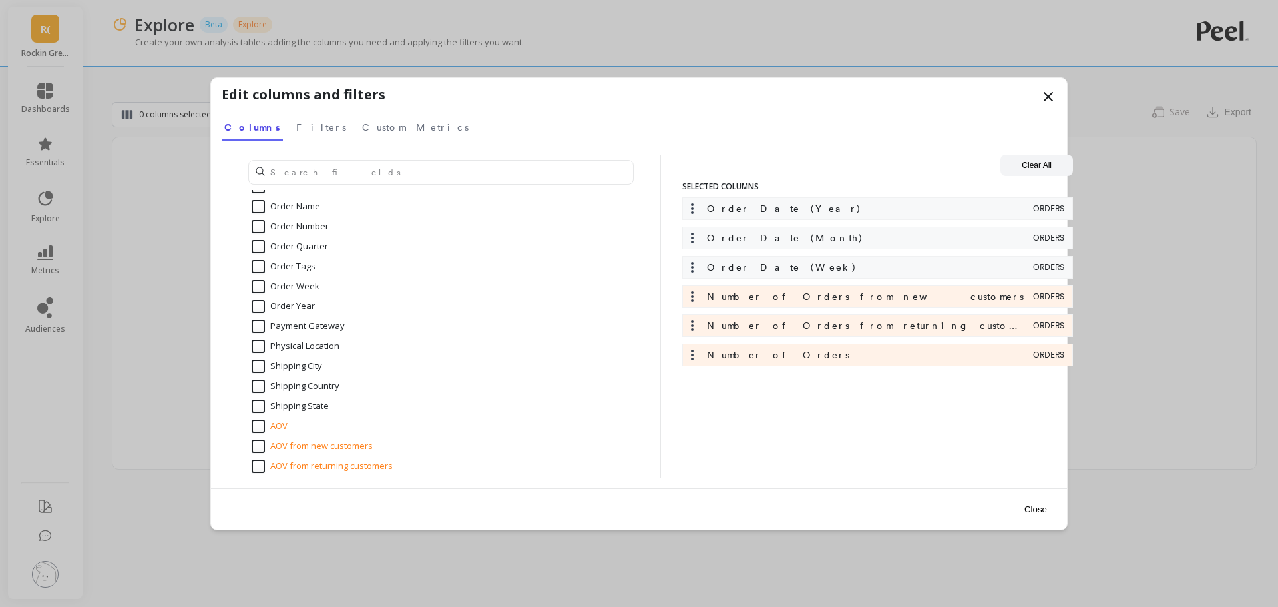
scroll to position [866, 0]
click at [296, 127] on span "Filters" at bounding box center [321, 127] width 50 height 13
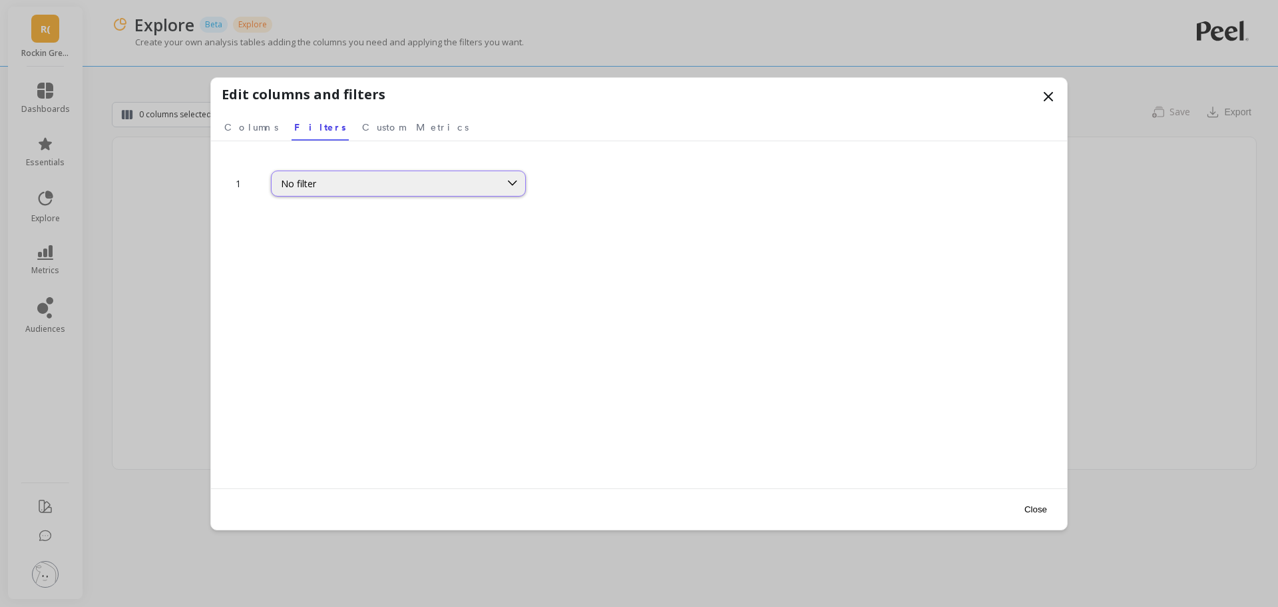
click at [397, 182] on div "No filter" at bounding box center [386, 183] width 210 height 13
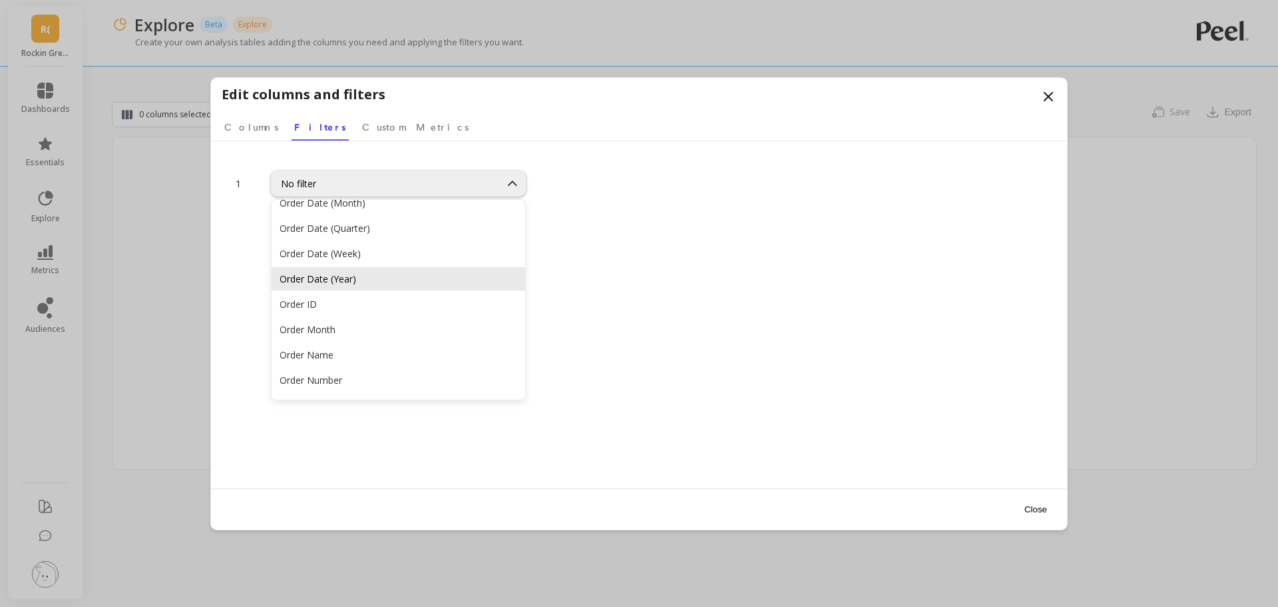
scroll to position [1065, 0]
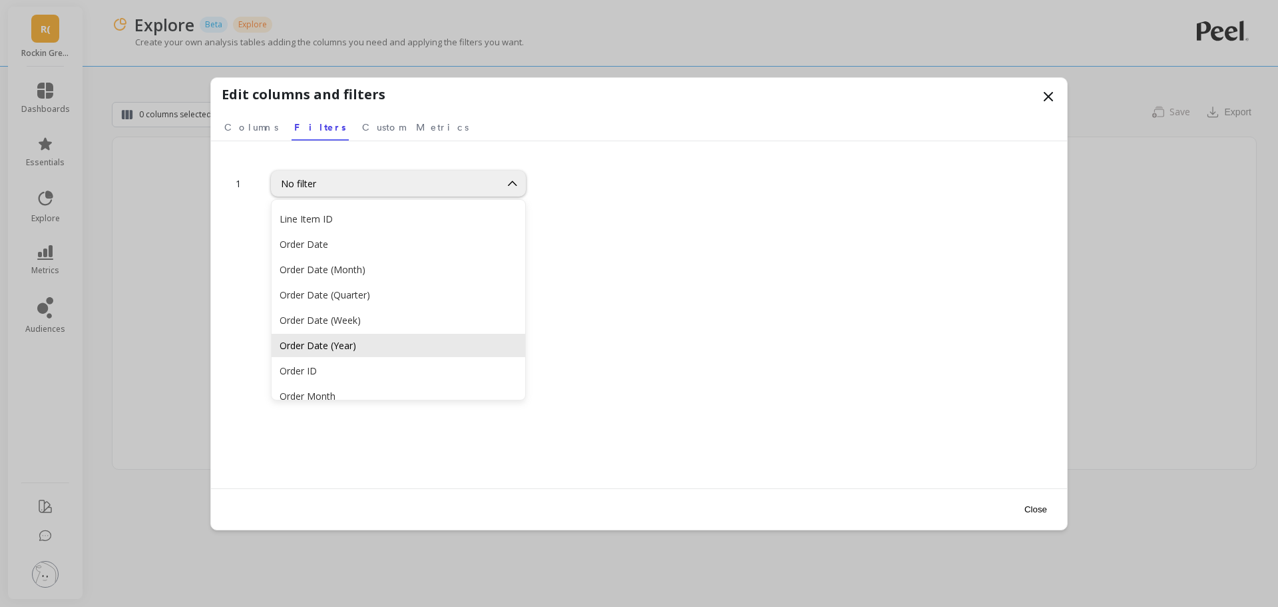
click at [346, 344] on div "Order Date (Year)" at bounding box center [399, 345] width 238 height 13
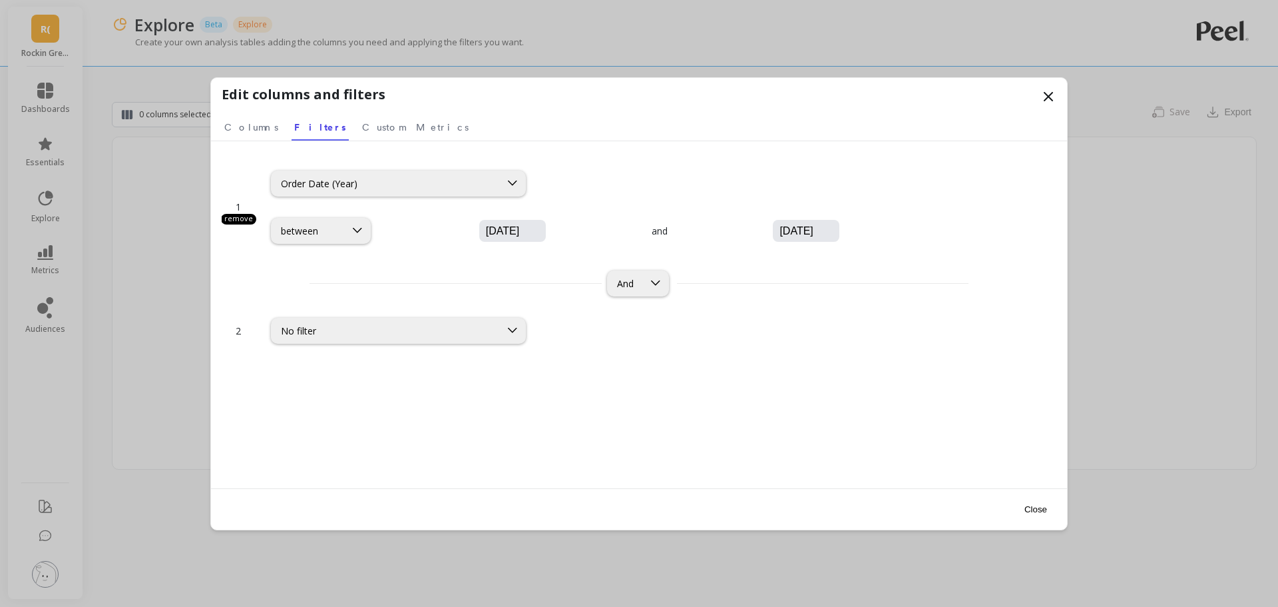
click at [485, 228] on input "09/08/2025" at bounding box center [553, 230] width 136 height 13
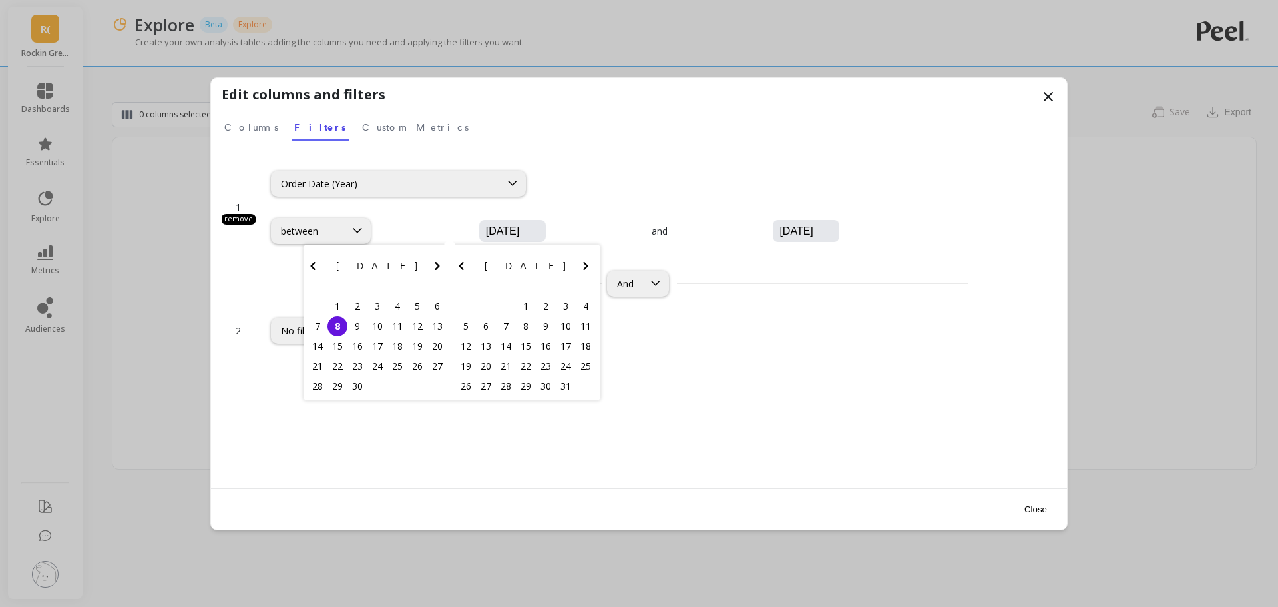
click at [314, 262] on icon "Previous Month" at bounding box center [312, 266] width 5 height 8
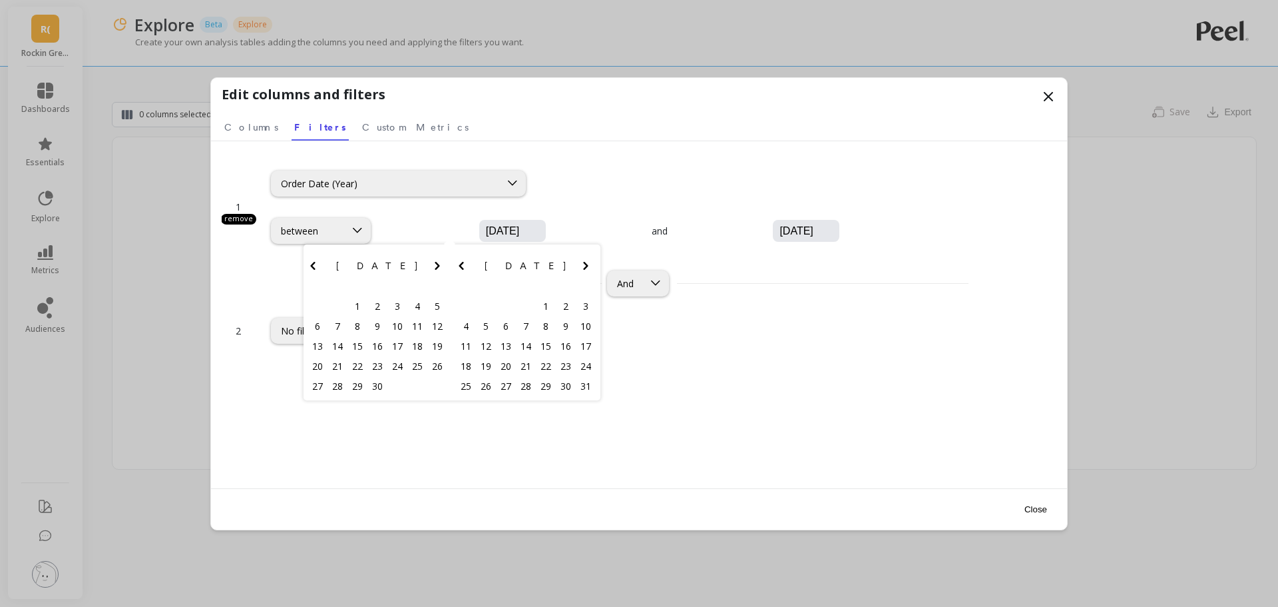
click at [314, 262] on icon "Previous Month" at bounding box center [312, 266] width 5 height 8
click at [584, 261] on icon "Next Month" at bounding box center [586, 266] width 16 height 16
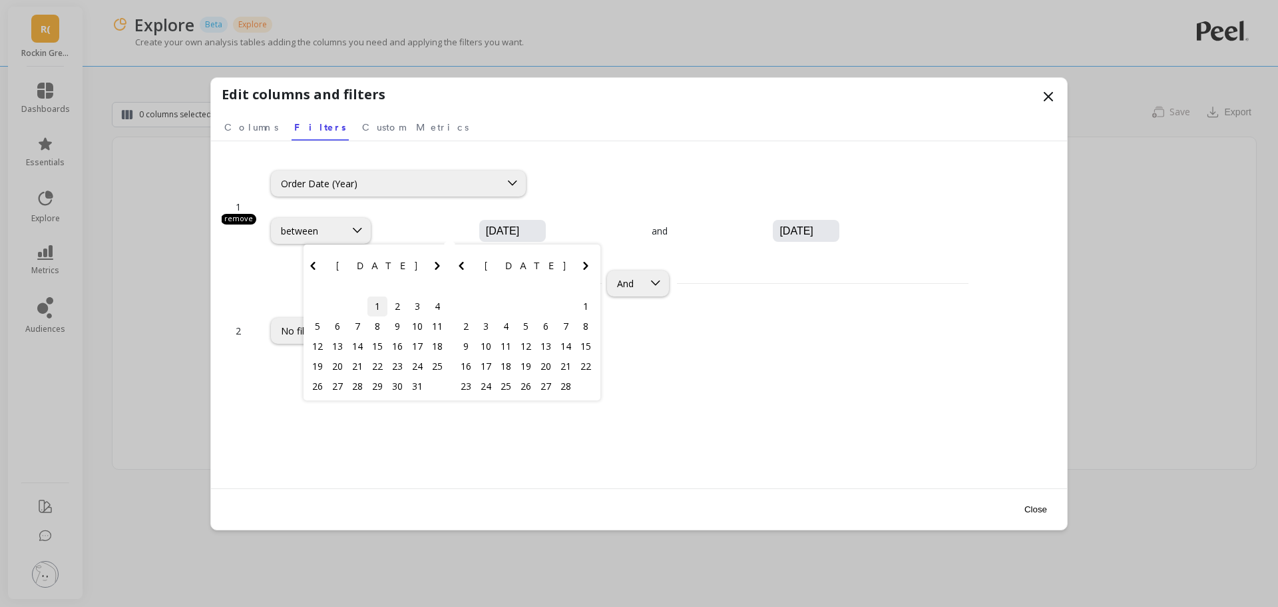
click at [377, 302] on div "1" at bounding box center [378, 306] width 20 height 20
type input "01/01/2025"
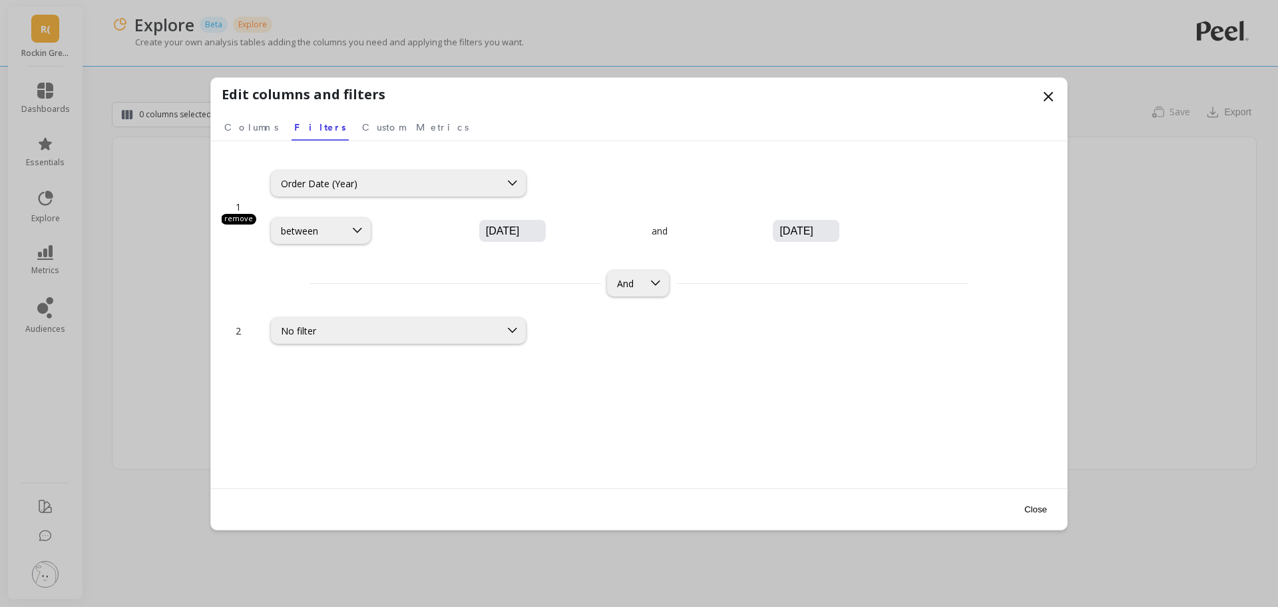
click at [778, 228] on input "09/08/2025" at bounding box center [846, 230] width 136 height 13
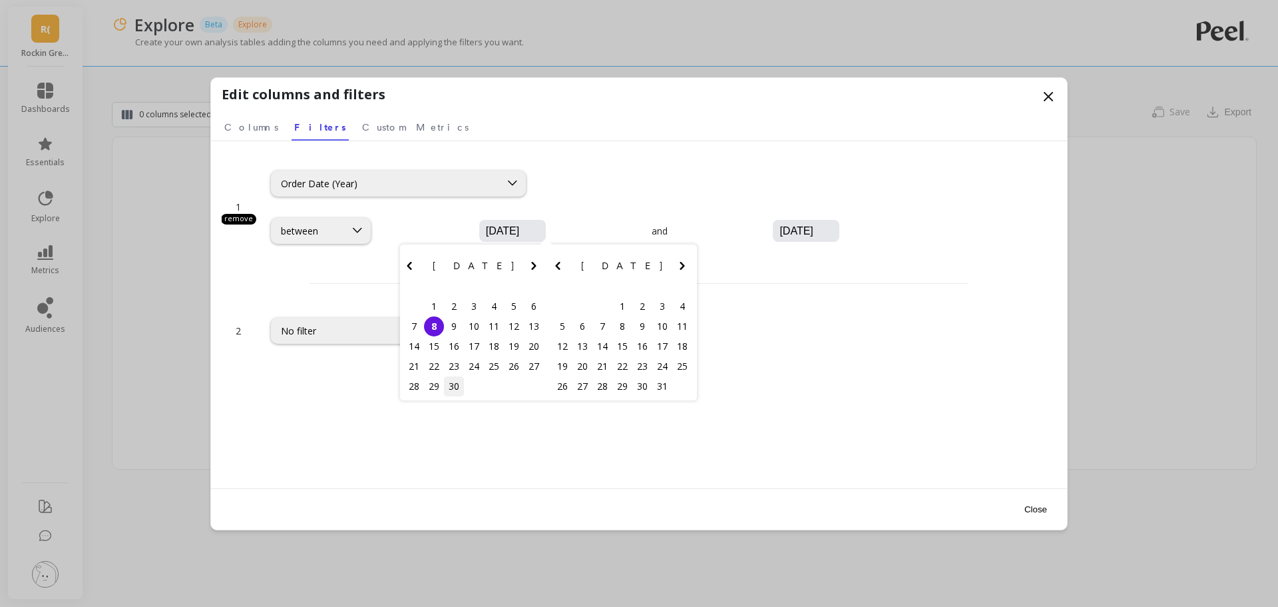
click at [456, 384] on div "30" at bounding box center [454, 386] width 20 height 20
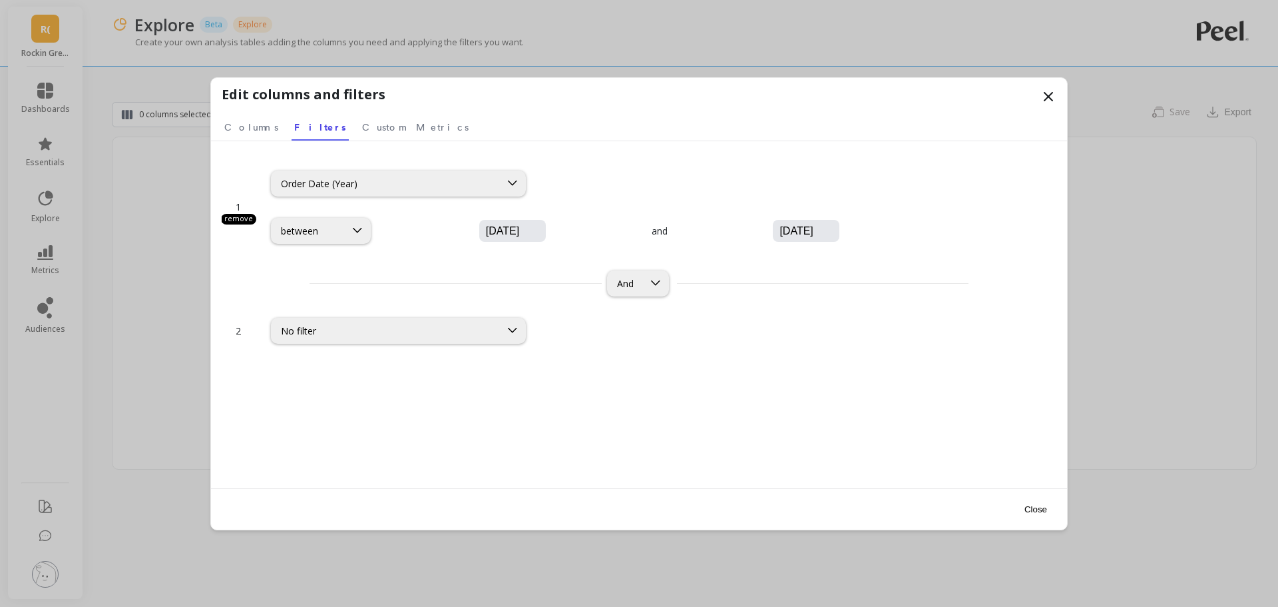
click at [778, 230] on input "09/30/2025" at bounding box center [846, 230] width 136 height 13
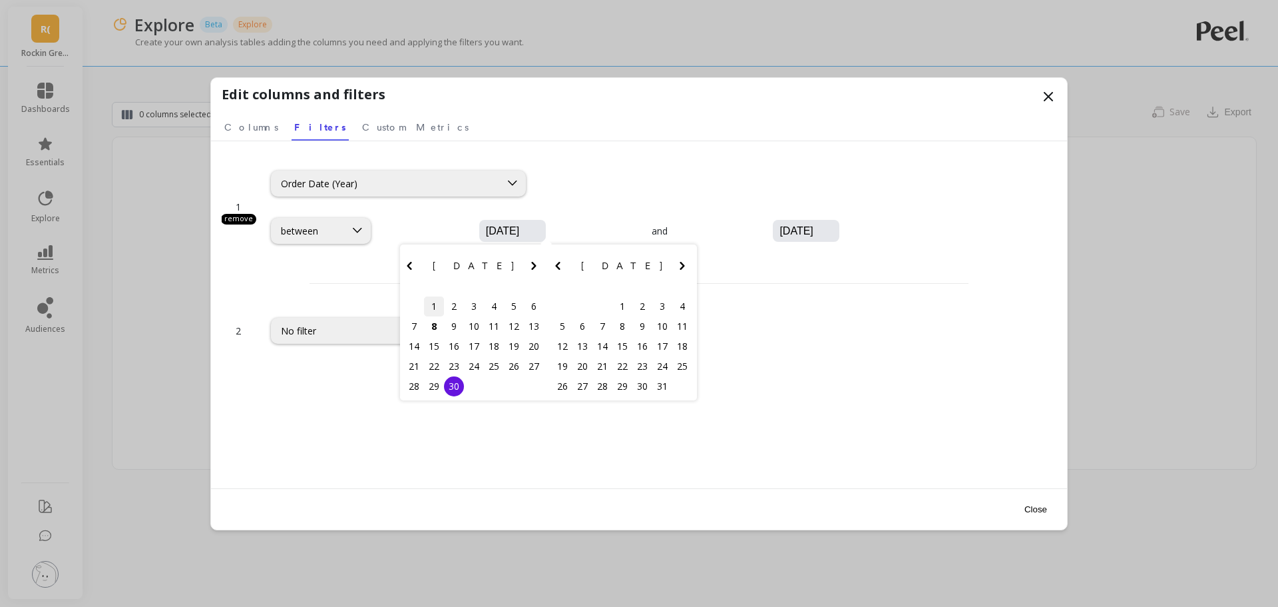
click at [433, 308] on div "1" at bounding box center [434, 306] width 20 height 20
type input "09/01/2025"
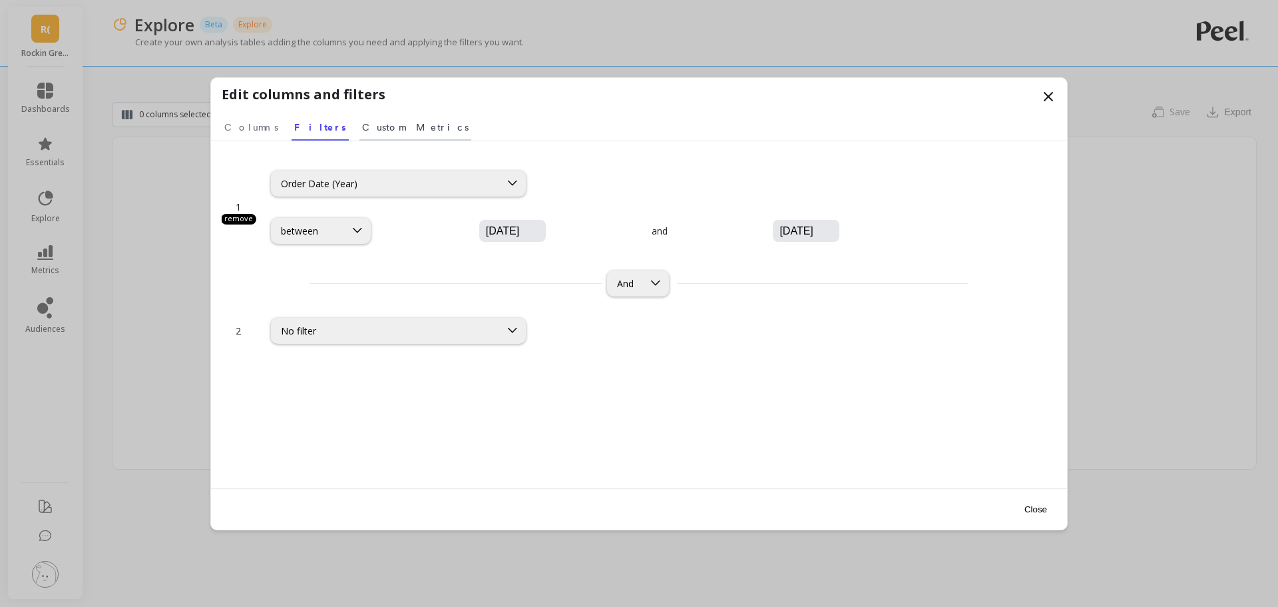
click at [362, 125] on span "Custom Metrics" at bounding box center [415, 127] width 107 height 13
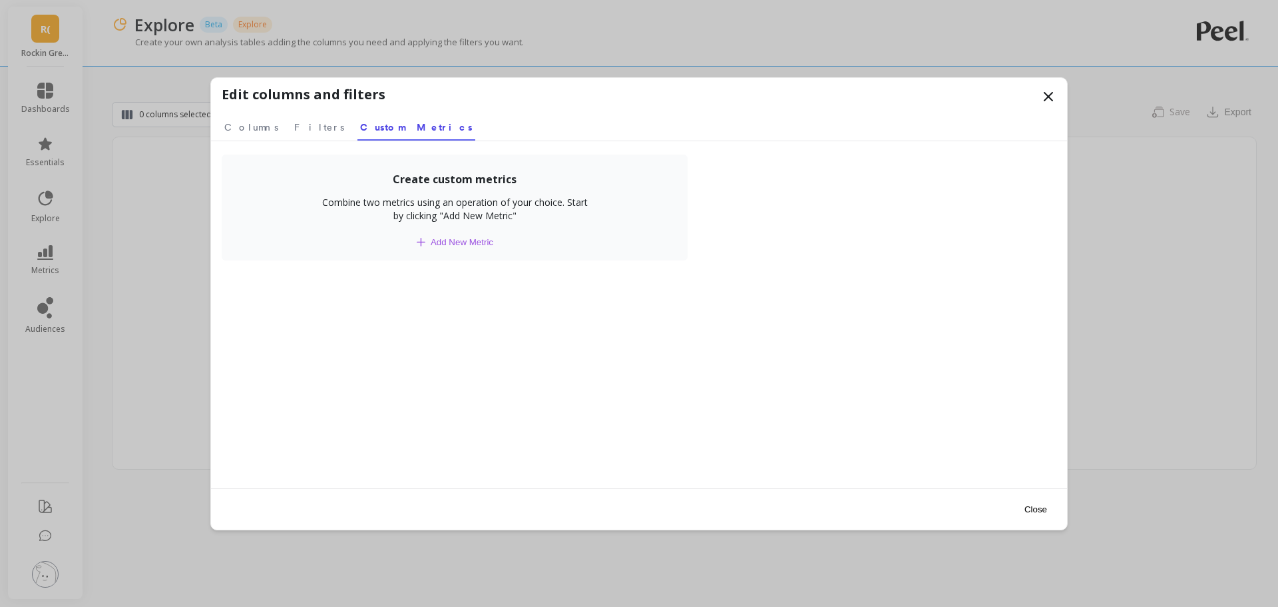
click at [1032, 503] on button "Close" at bounding box center [1036, 509] width 31 height 30
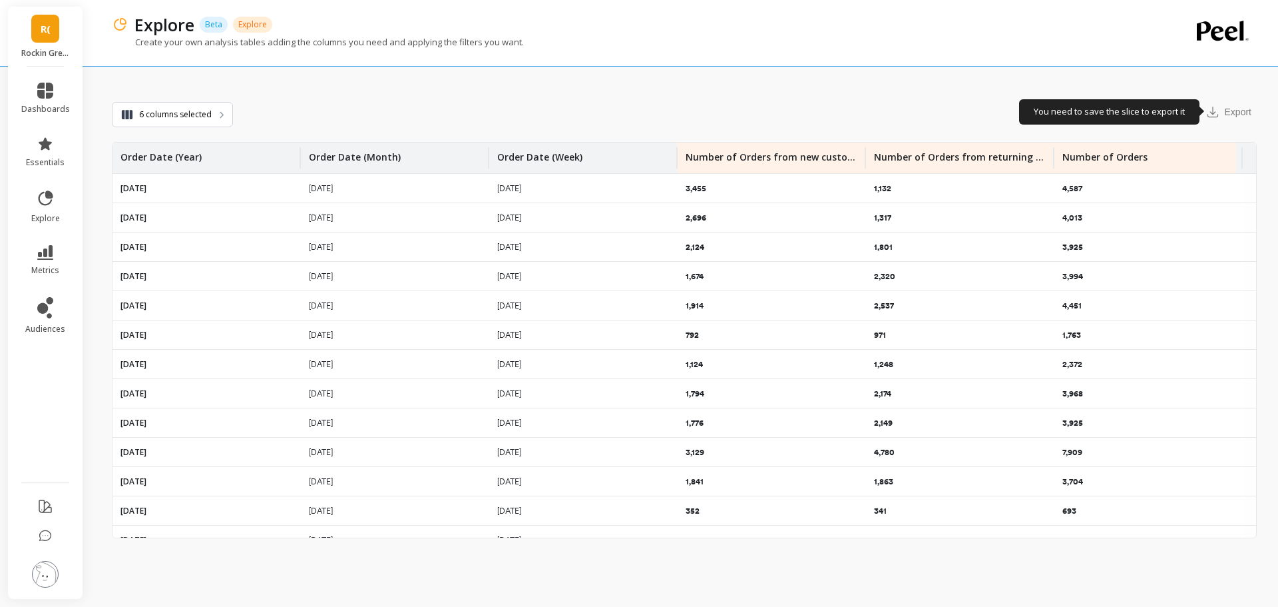
click at [1232, 115] on div "Export" at bounding box center [1229, 111] width 56 height 21
click at [1176, 109] on span "Save" at bounding box center [1180, 112] width 21 height 12
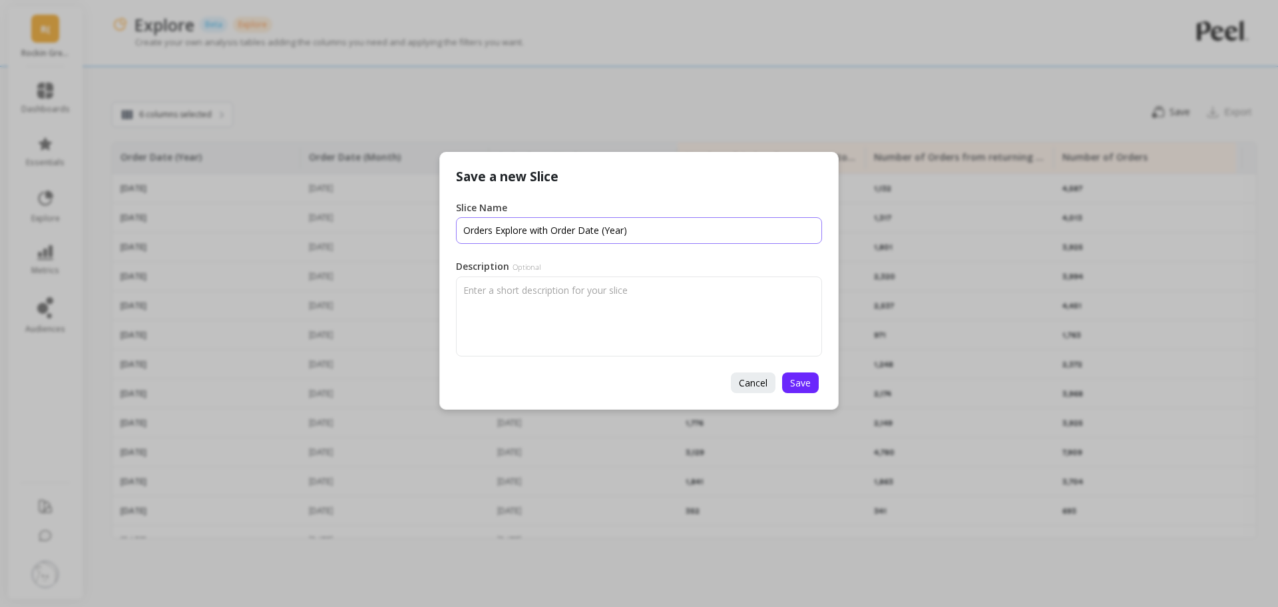
click at [666, 233] on input "Slice Name" at bounding box center [639, 230] width 366 height 27
type input "O"
type input "Weekly NTB vs Returning Customers"
click at [802, 387] on span "Save" at bounding box center [800, 382] width 21 height 13
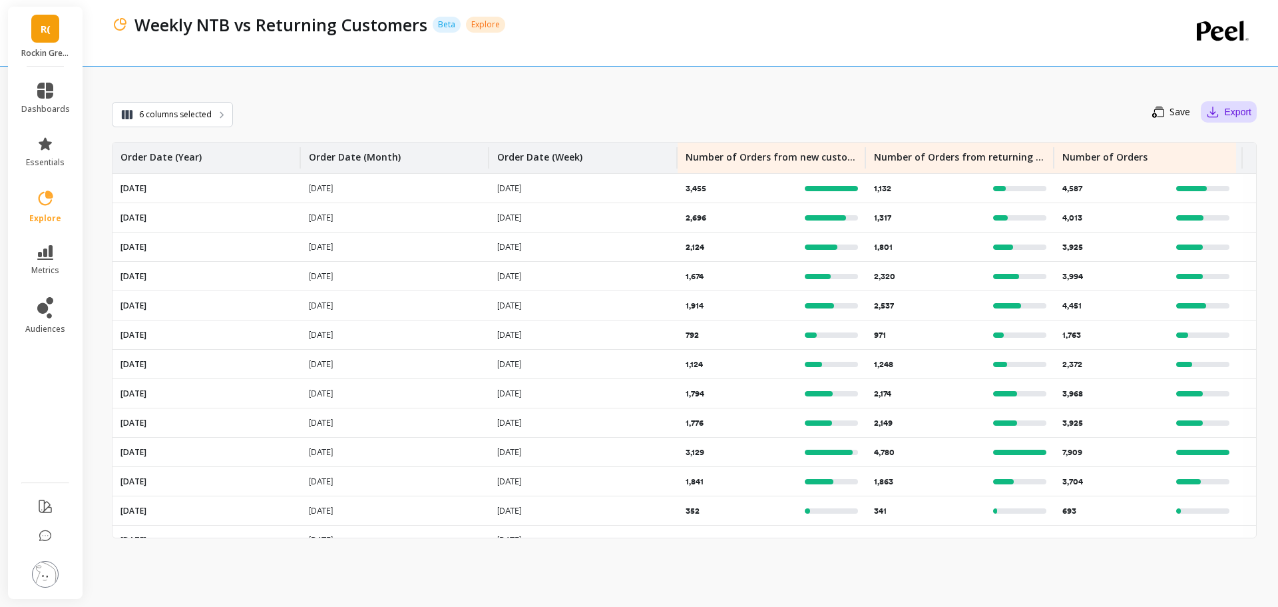
click at [1244, 106] on button "Export" at bounding box center [1229, 111] width 56 height 21
click at [1184, 148] on button "CSV" at bounding box center [1197, 148] width 119 height 24
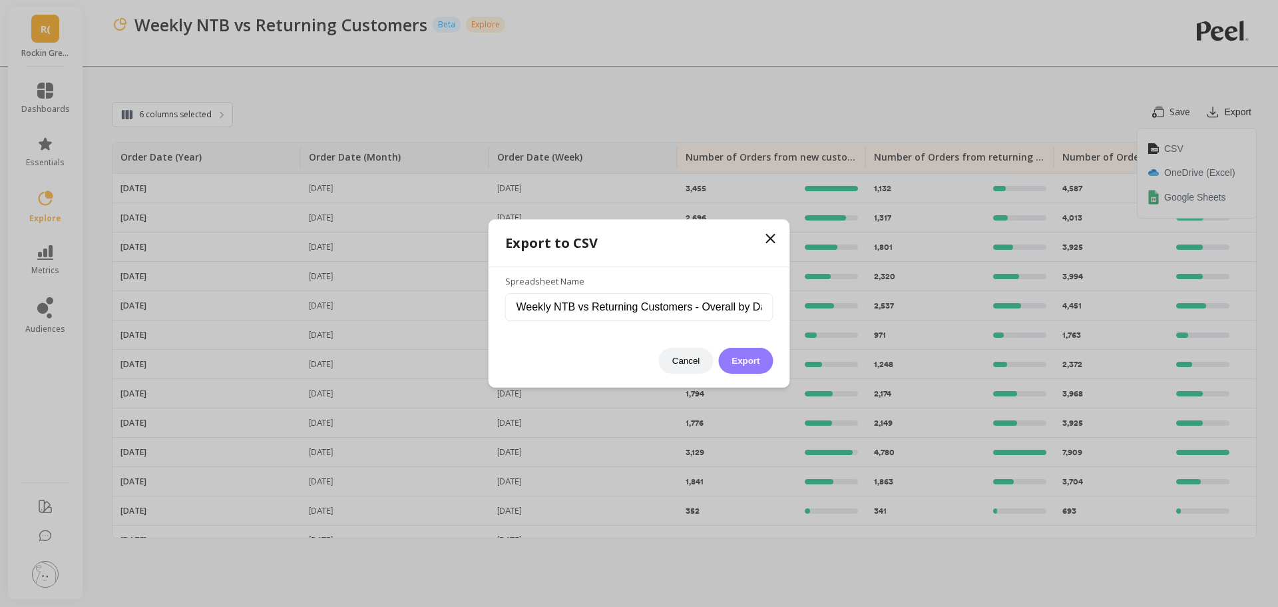
click at [741, 356] on button "Export" at bounding box center [745, 361] width 55 height 26
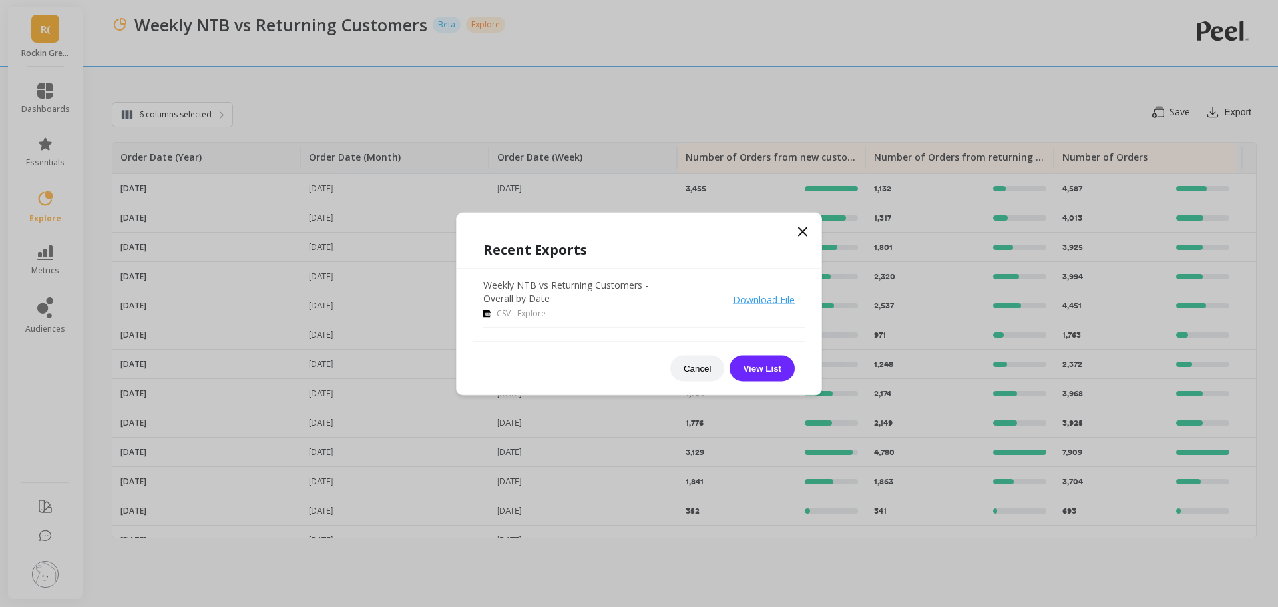
click at [774, 296] on link "Download File" at bounding box center [764, 298] width 62 height 13
click at [804, 234] on icon at bounding box center [803, 231] width 16 height 16
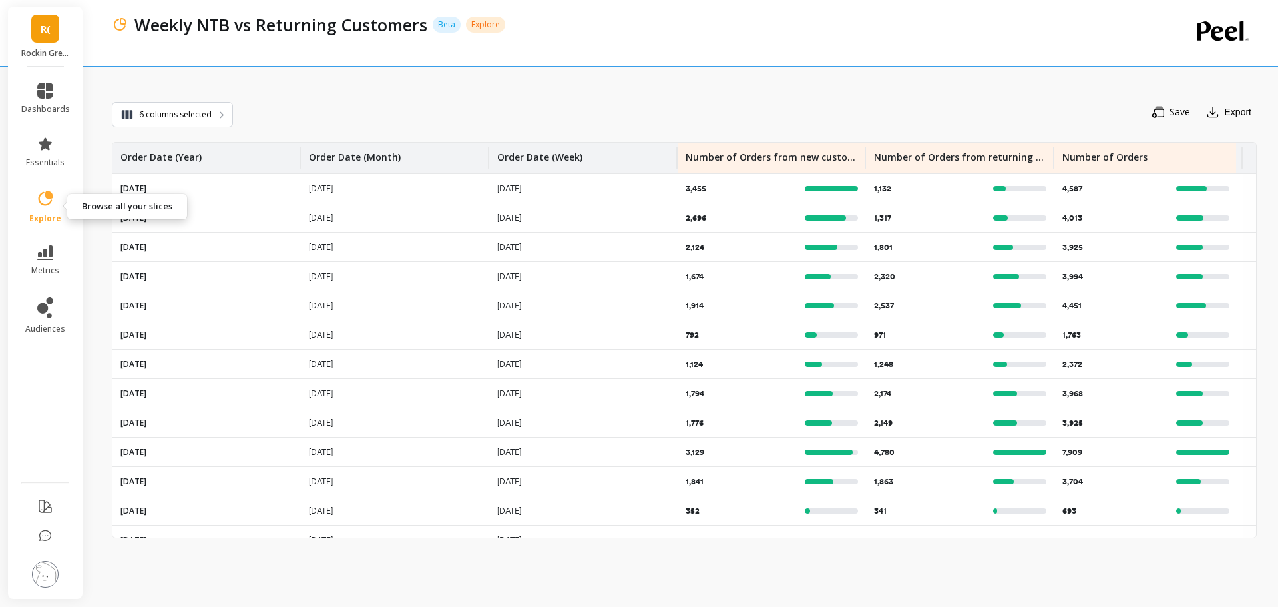
click at [44, 211] on link "explore" at bounding box center [45, 206] width 49 height 35
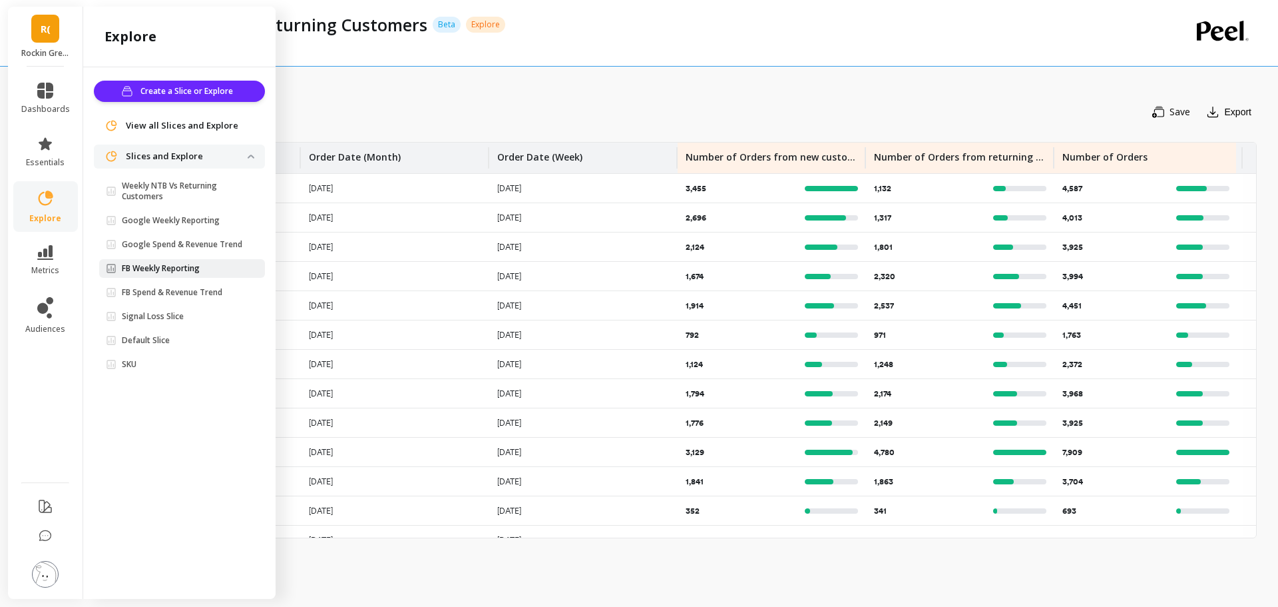
click at [158, 268] on p "FB Weekly Reporting" at bounding box center [161, 268] width 78 height 11
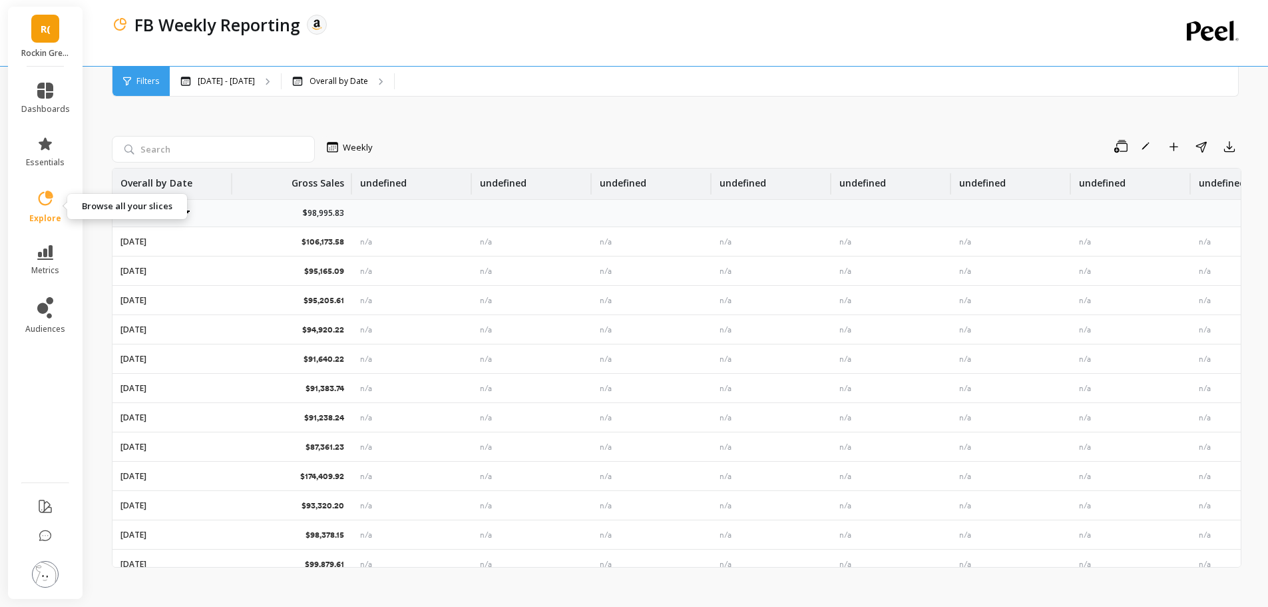
click at [38, 203] on icon at bounding box center [45, 198] width 19 height 19
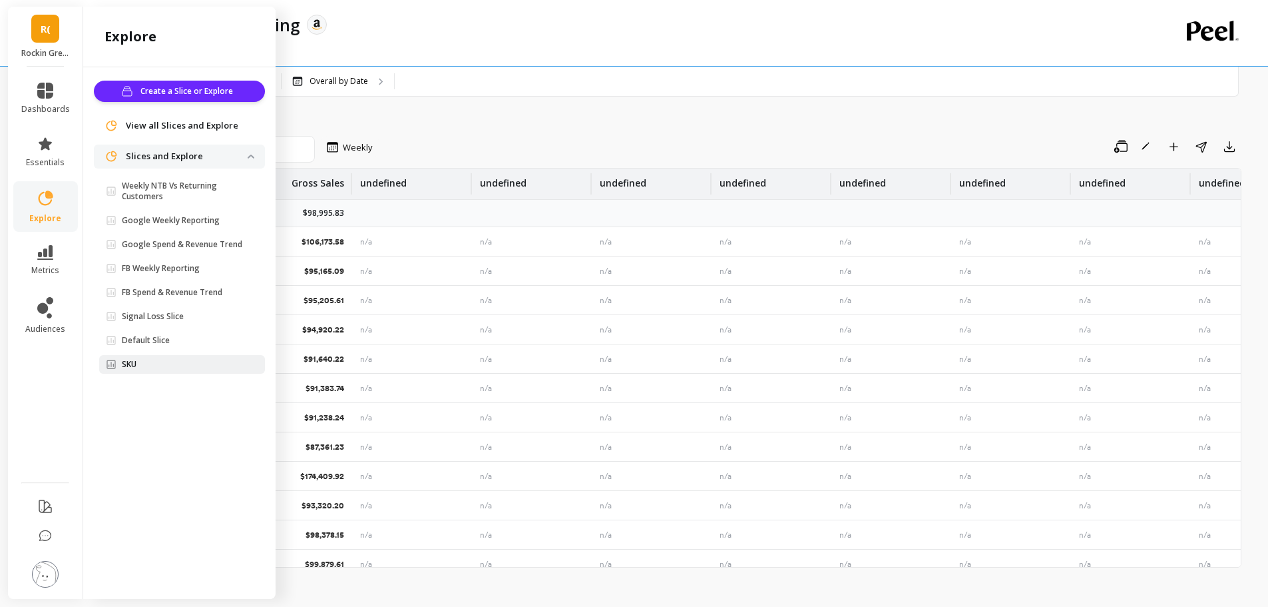
click at [142, 367] on span "SKU" at bounding box center [177, 364] width 142 height 11
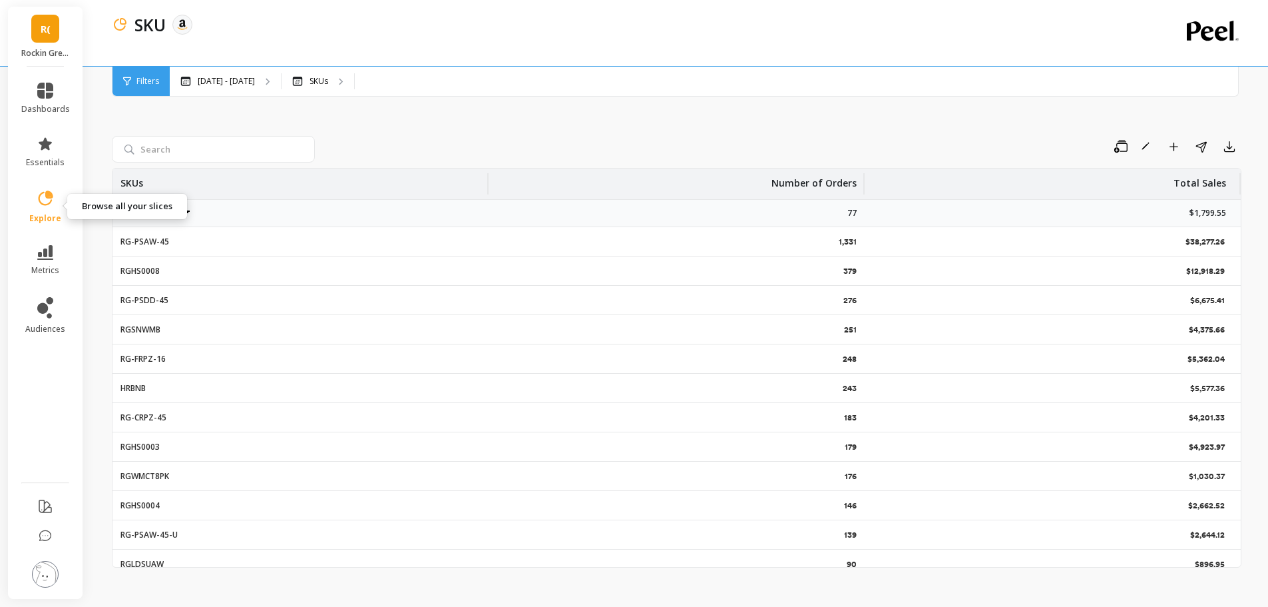
click at [39, 211] on link "explore" at bounding box center [45, 206] width 49 height 35
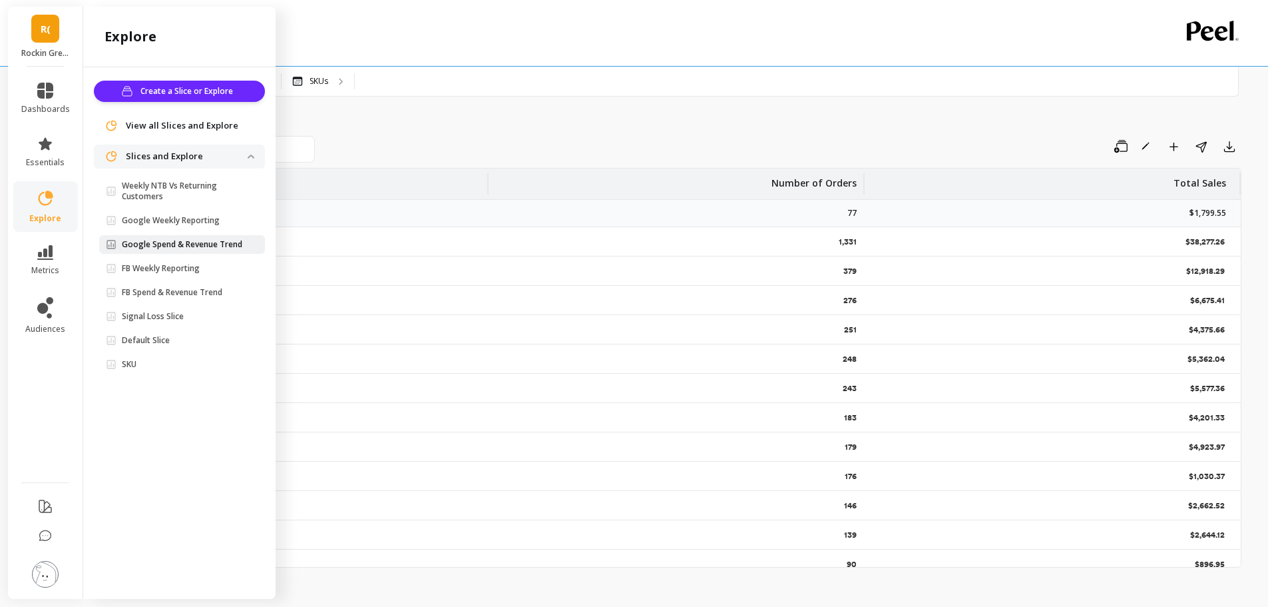
click at [212, 246] on p "Google Spend & Revenue Trend" at bounding box center [182, 244] width 121 height 11
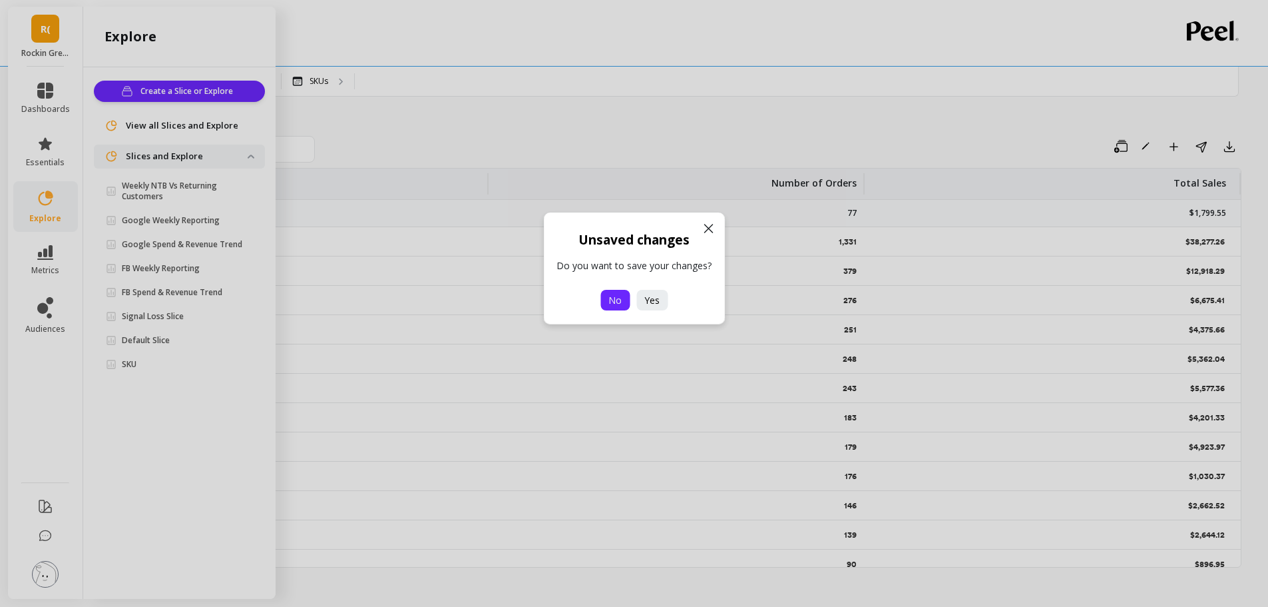
click at [614, 301] on span "No" at bounding box center [615, 300] width 13 height 13
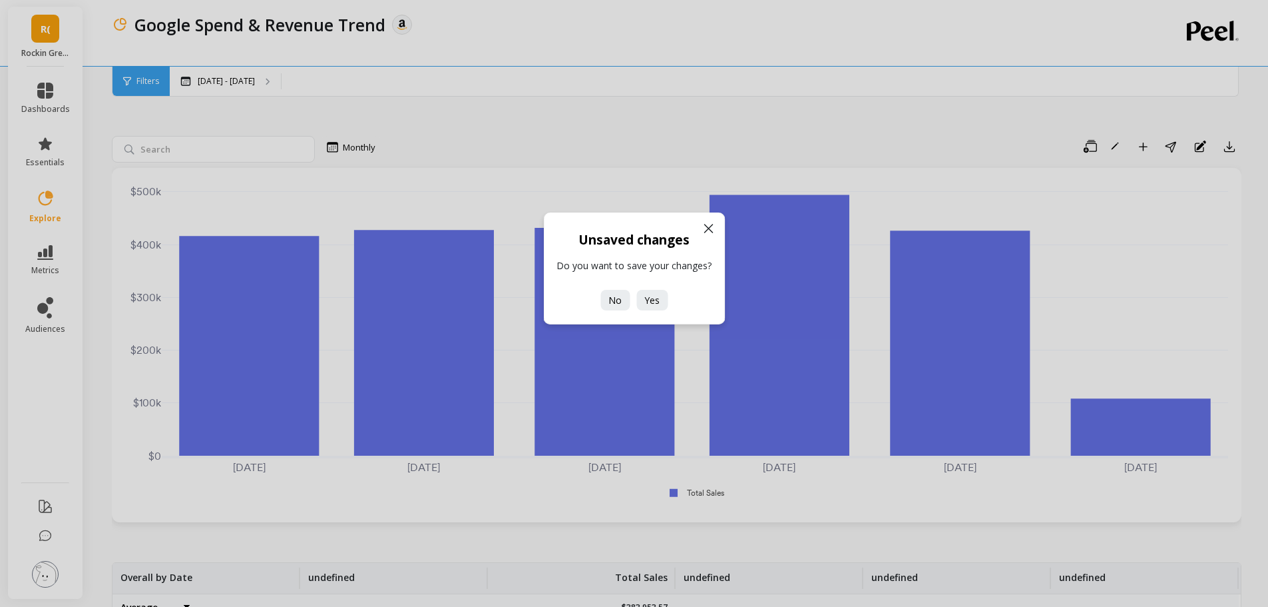
click at [706, 225] on icon at bounding box center [708, 228] width 16 height 16
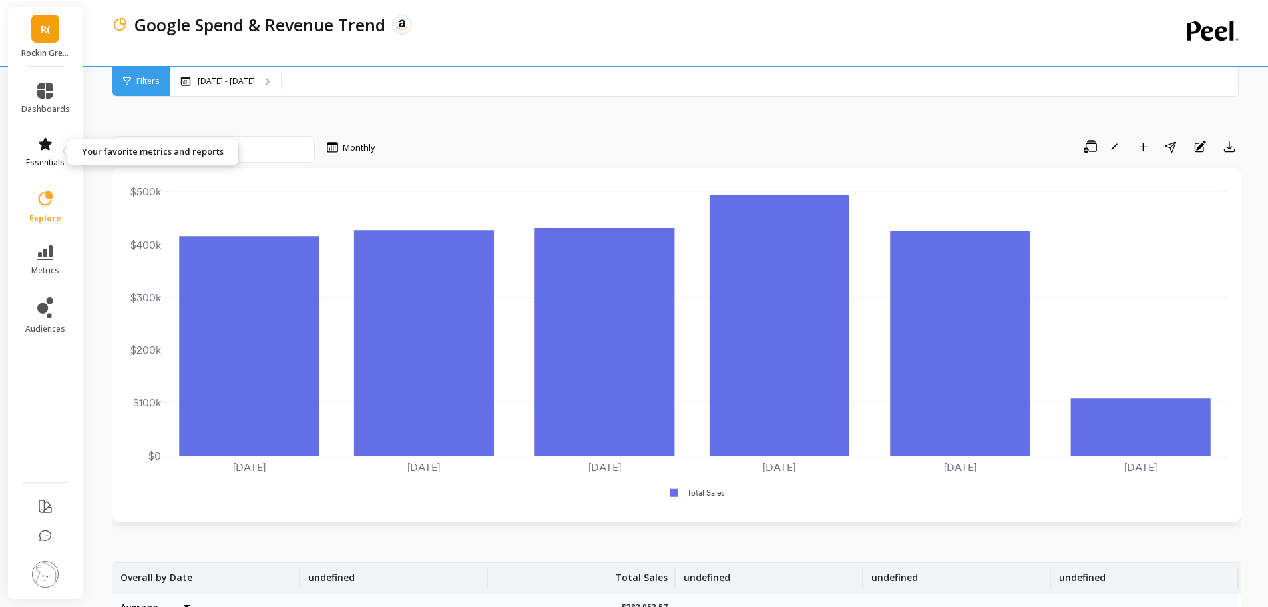
click at [38, 146] on icon at bounding box center [45, 144] width 16 height 16
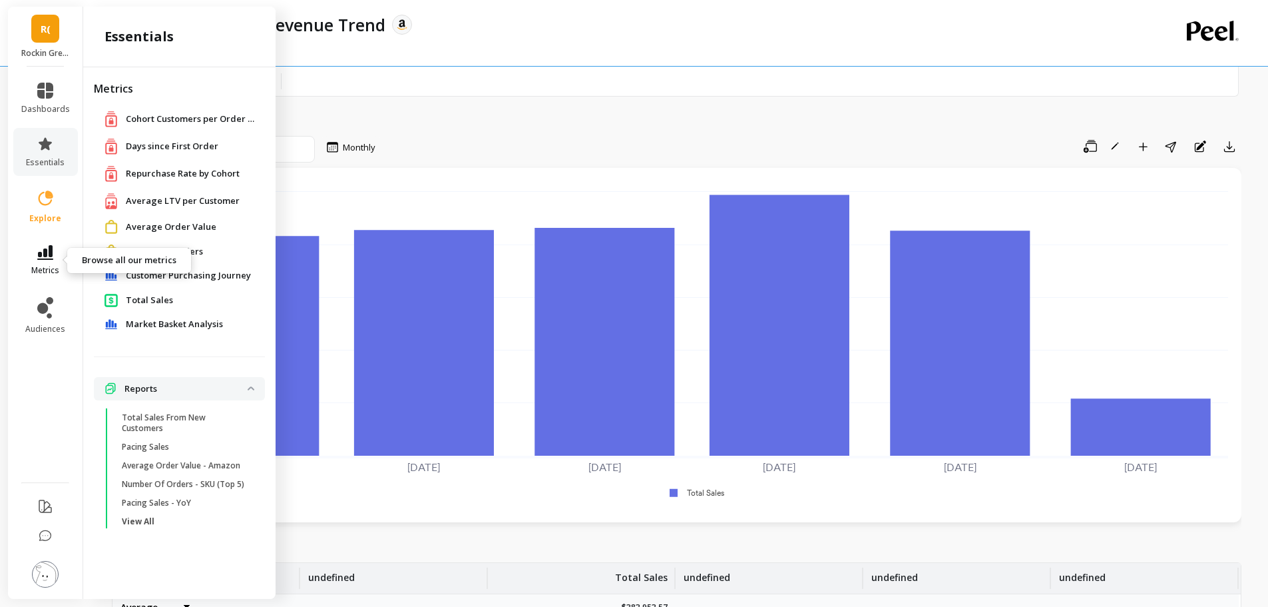
click at [42, 255] on icon at bounding box center [45, 252] width 16 height 15
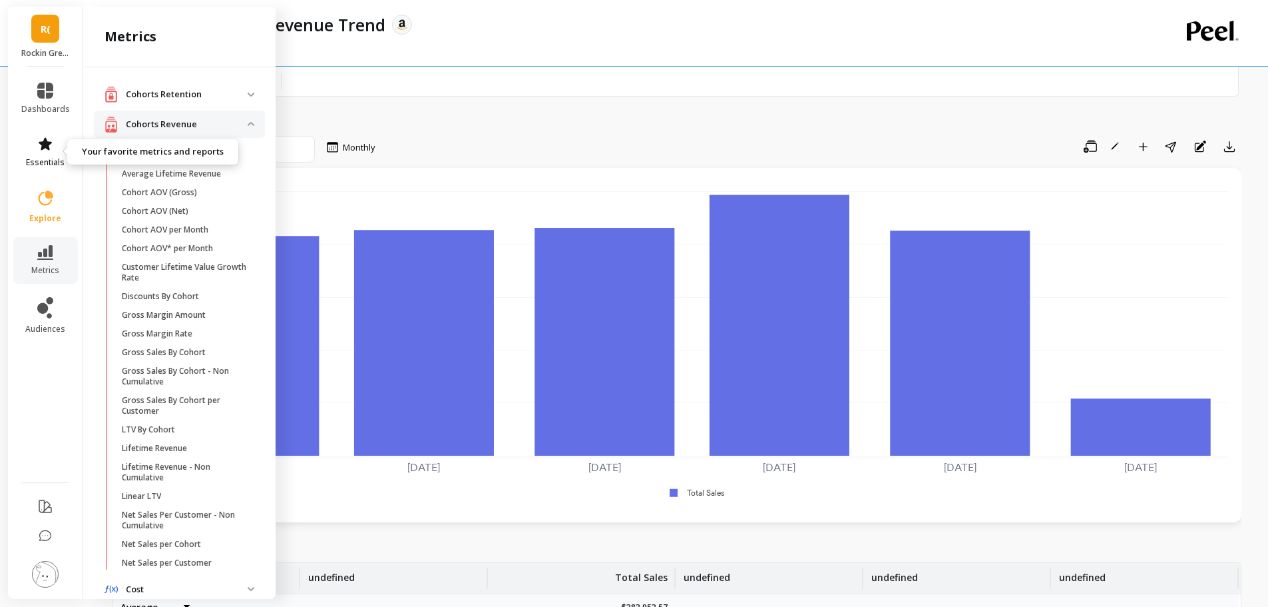
click at [43, 138] on icon at bounding box center [45, 144] width 16 height 16
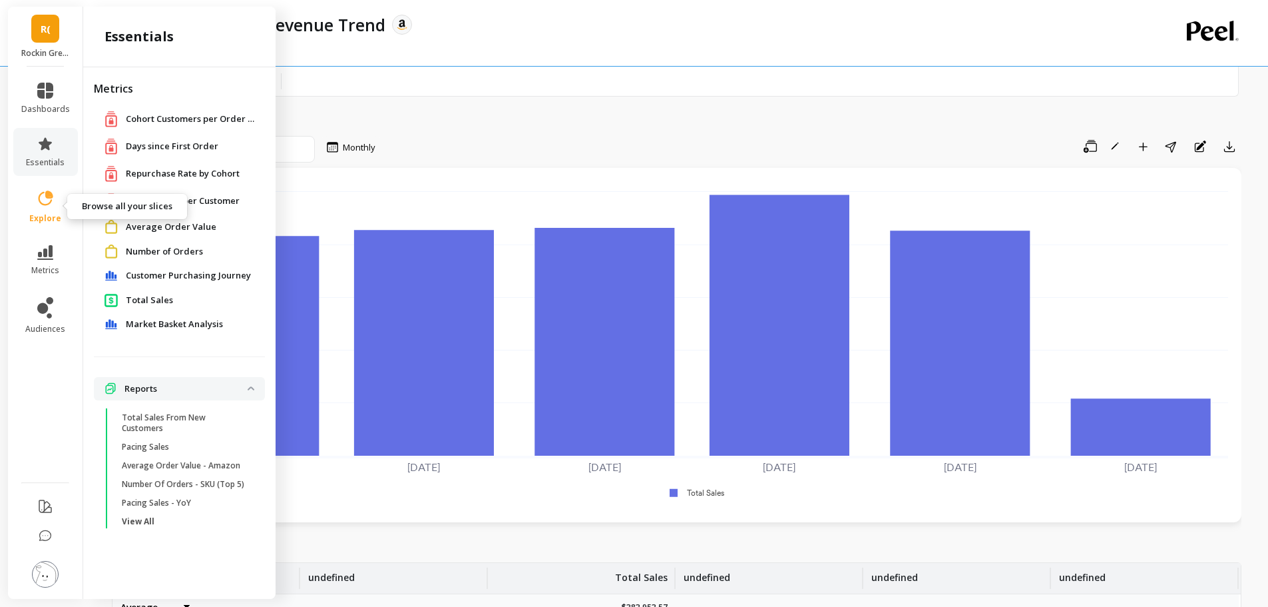
click at [47, 206] on icon at bounding box center [45, 198] width 19 height 19
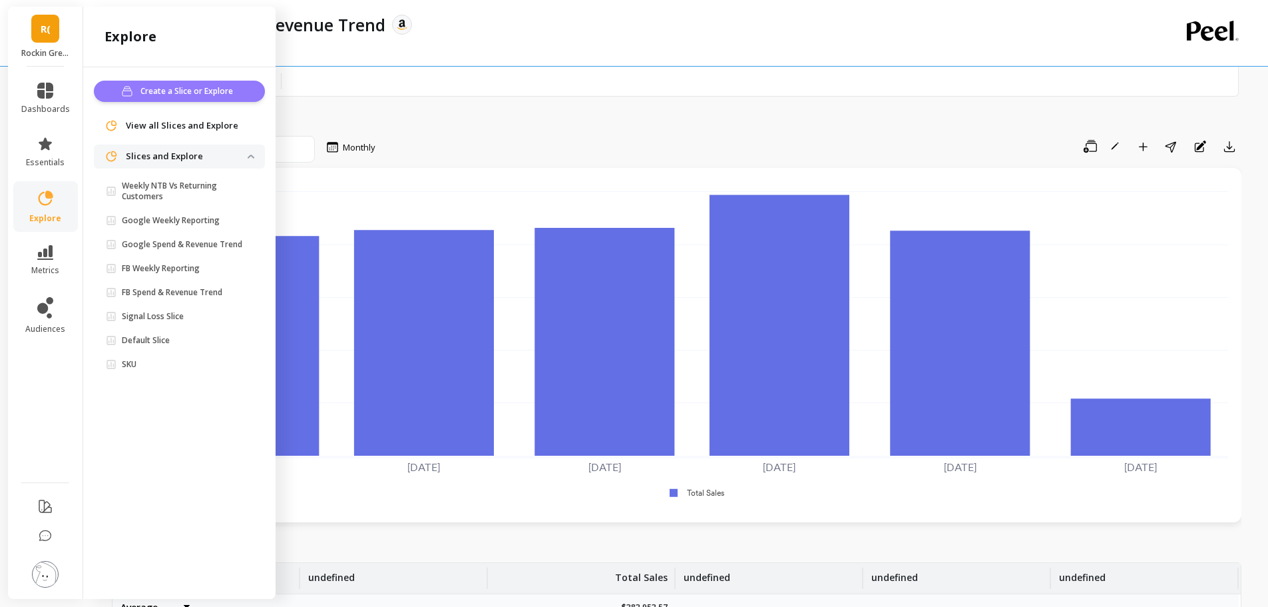
click at [156, 89] on span "Create a Slice or Explore" at bounding box center [188, 91] width 97 height 13
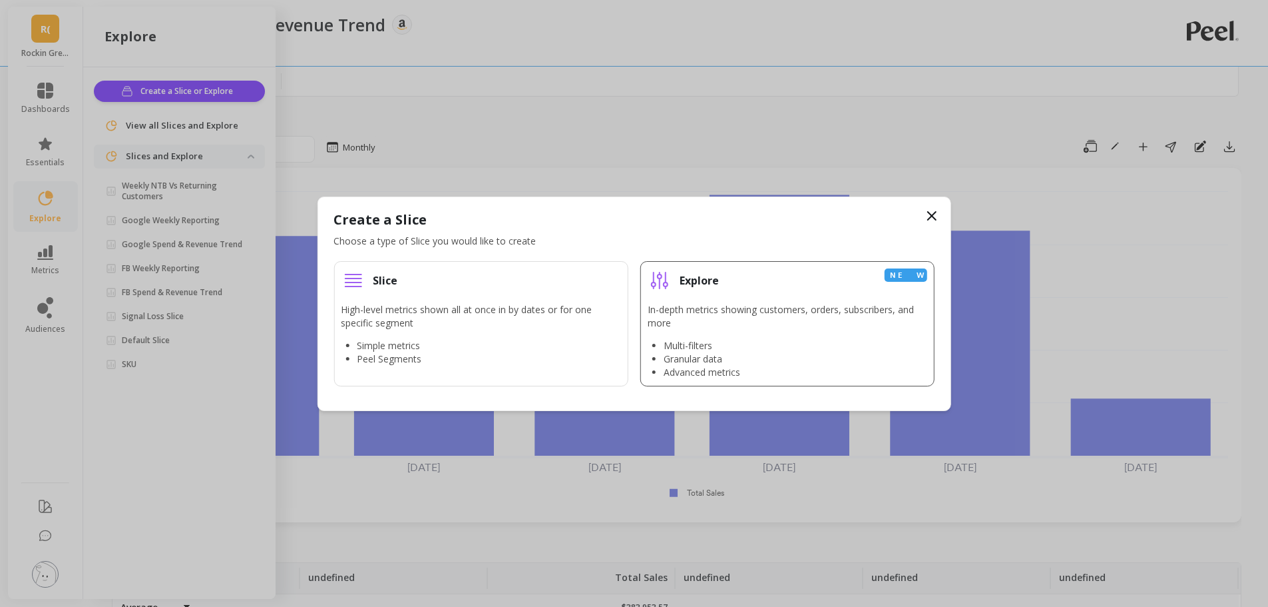
click at [823, 326] on p "In-depth metrics showing customers, orders, subscribers, and more" at bounding box center [788, 316] width 280 height 27
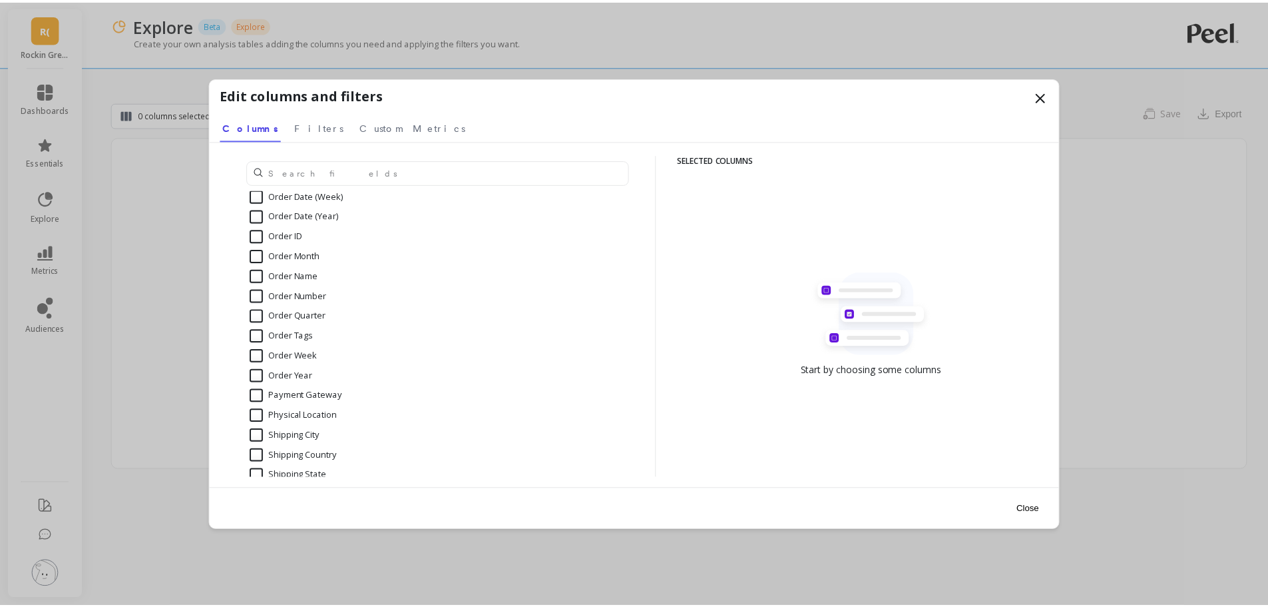
scroll to position [932, 0]
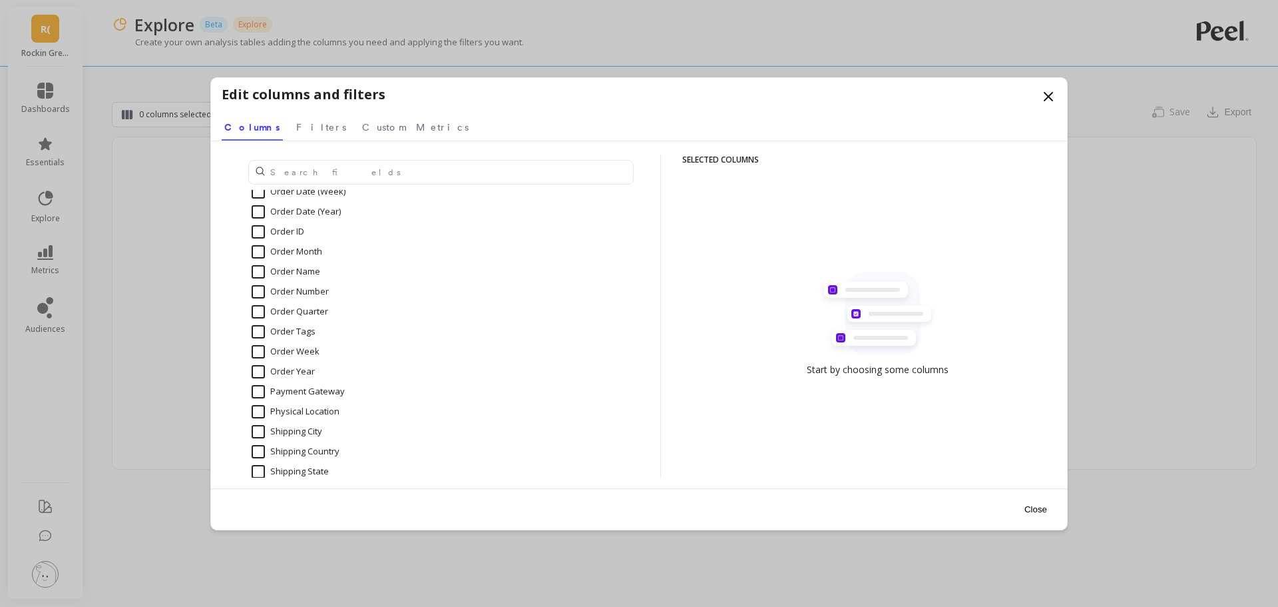
click at [1054, 95] on icon at bounding box center [1049, 97] width 16 height 16
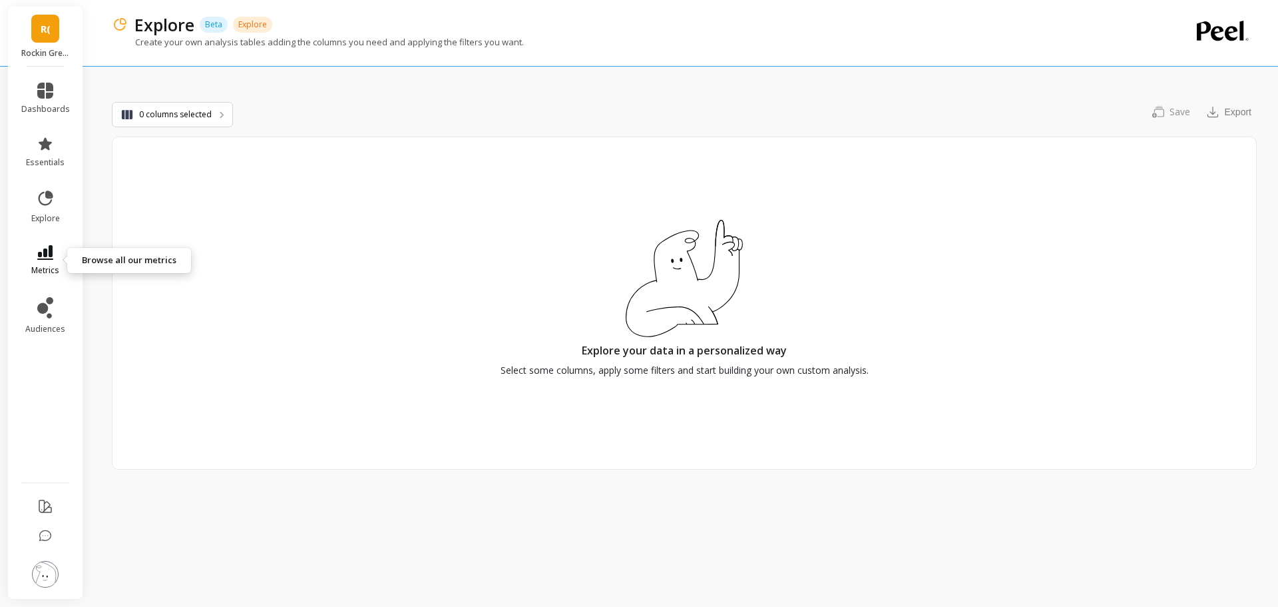
click at [43, 258] on icon at bounding box center [45, 252] width 16 height 15
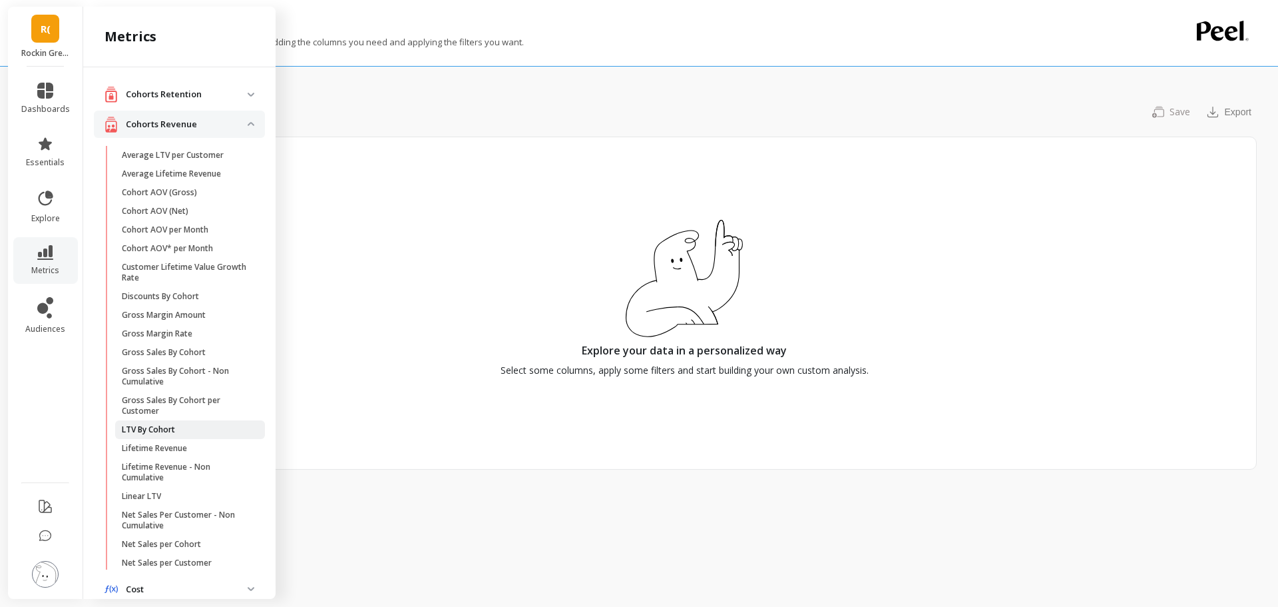
click at [178, 431] on span "LTV By Cohort" at bounding box center [185, 429] width 127 height 11
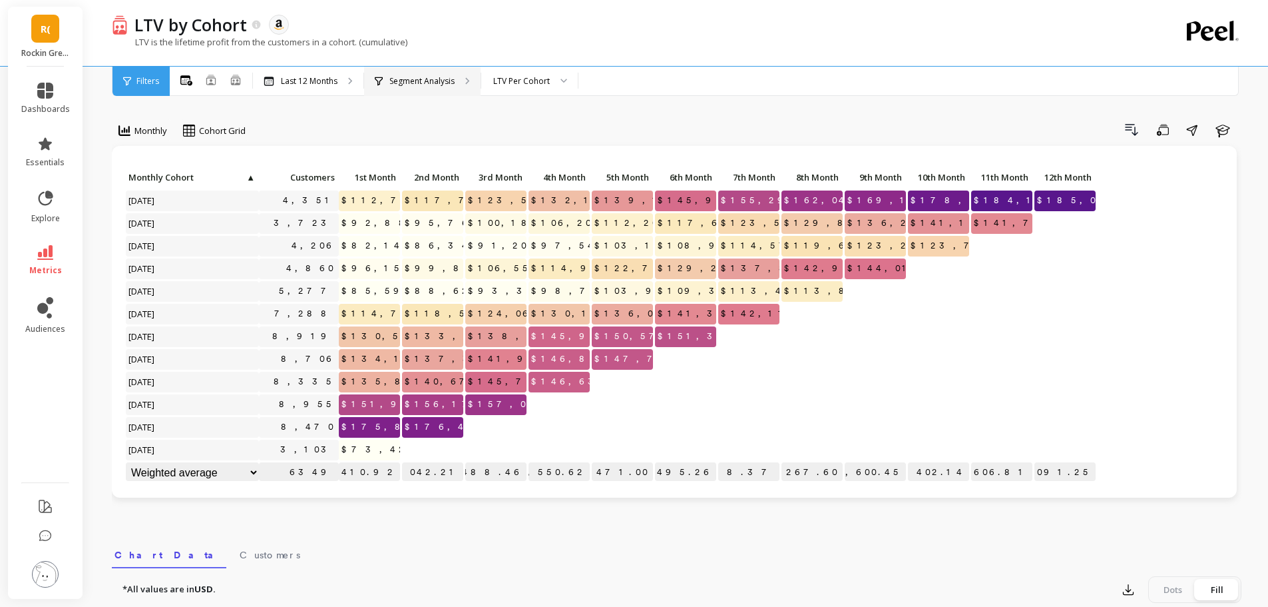
click at [455, 80] on div "Segment Analysis" at bounding box center [422, 81] width 117 height 29
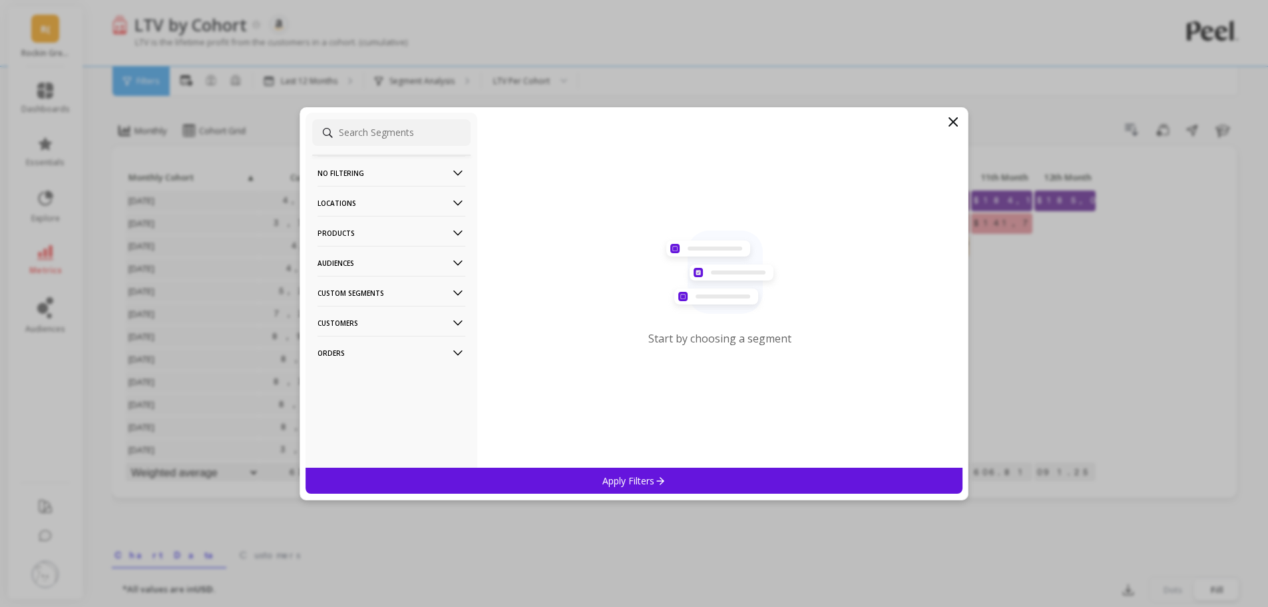
click at [383, 232] on p "Products" at bounding box center [392, 233] width 148 height 34
click at [371, 254] on div "ASIN" at bounding box center [391, 258] width 158 height 21
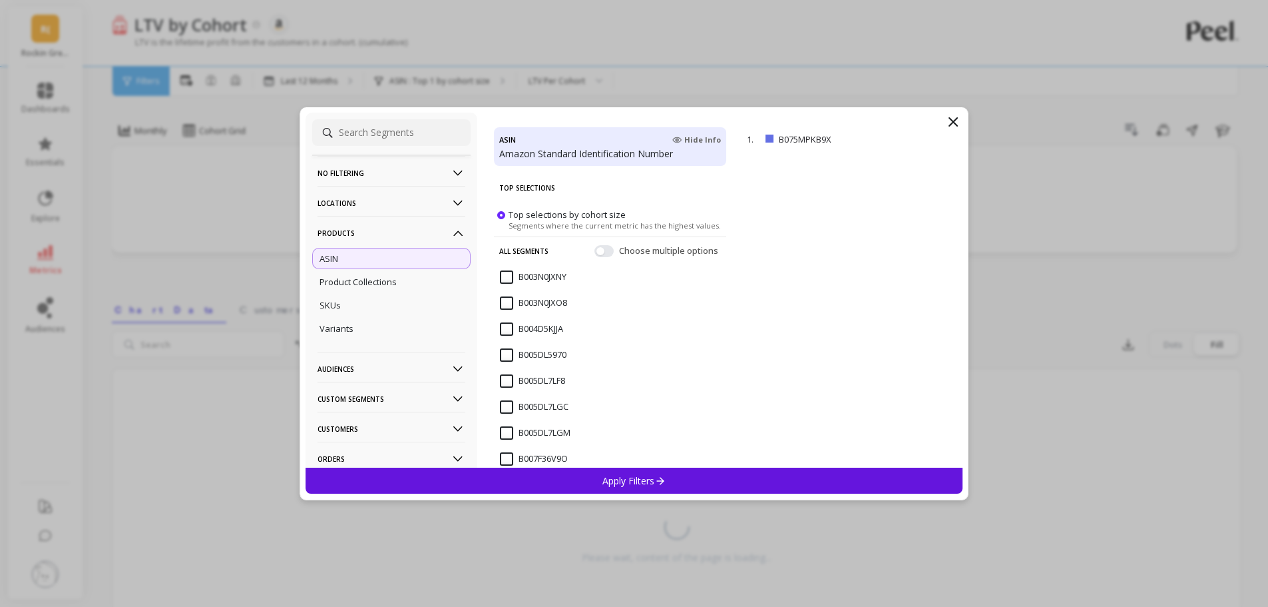
click at [662, 475] on icon at bounding box center [659, 480] width 11 height 11
